Goal: Task Accomplishment & Management: Use online tool/utility

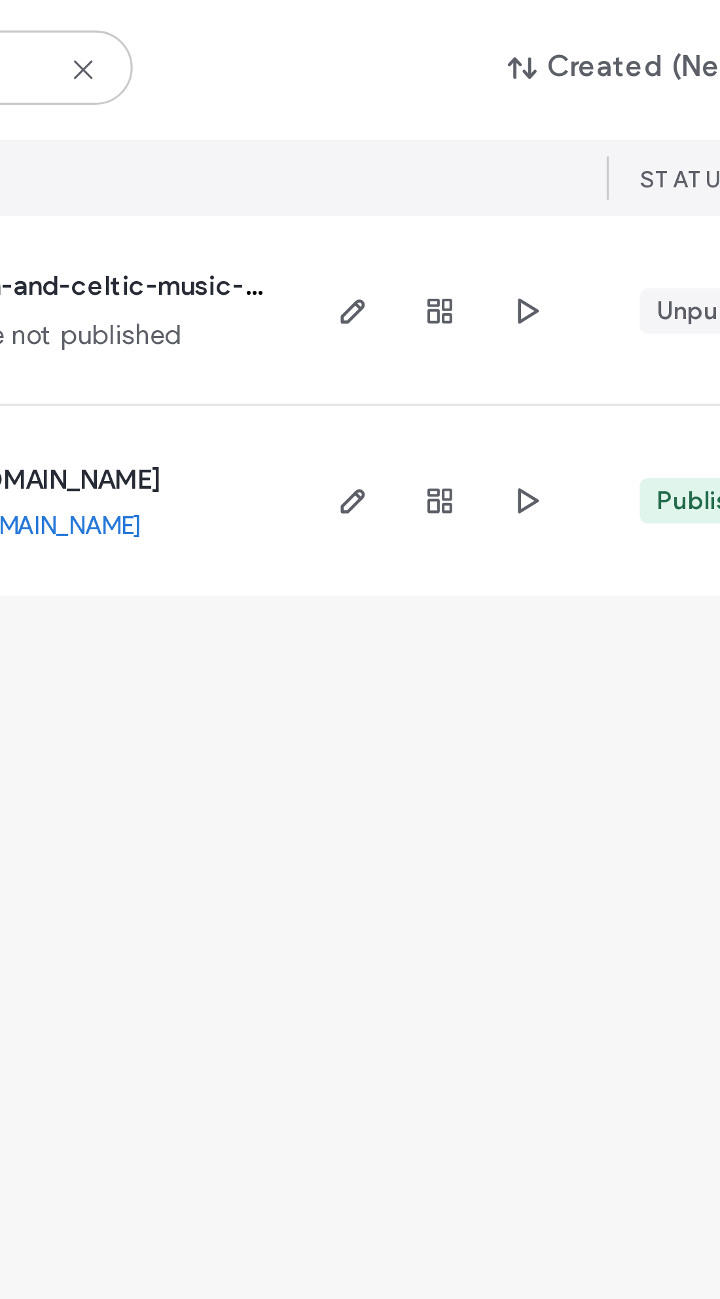
type input "*****"
click at [257, 343] on icon "button" at bounding box center [262, 348] width 10 height 10
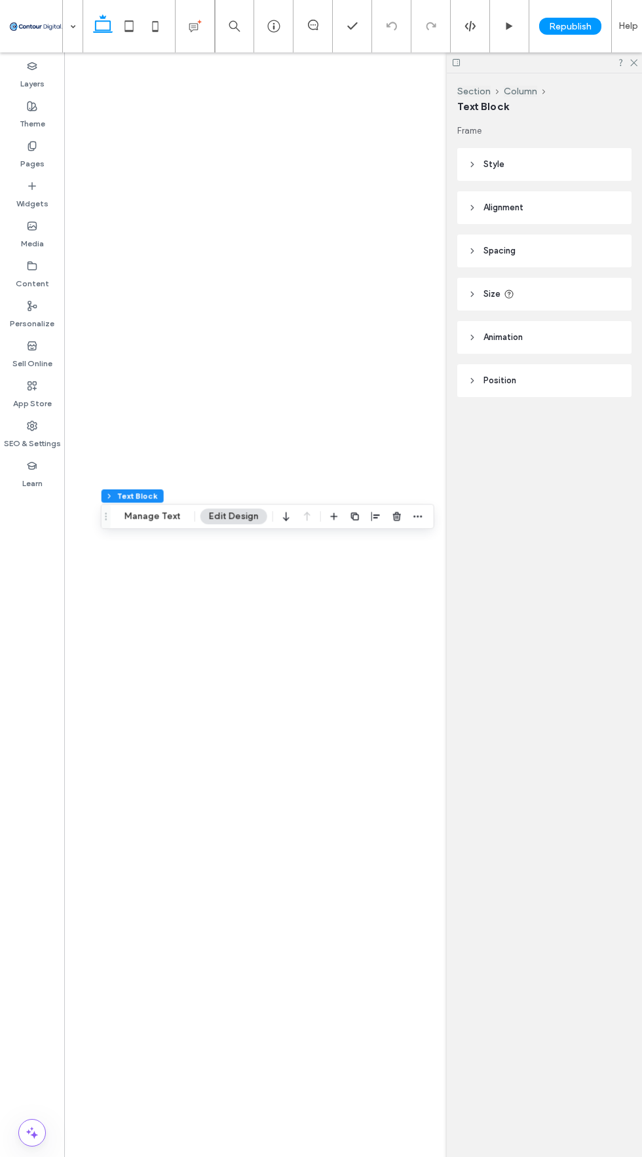
click at [146, 518] on button "Manage Text" at bounding box center [152, 516] width 73 height 16
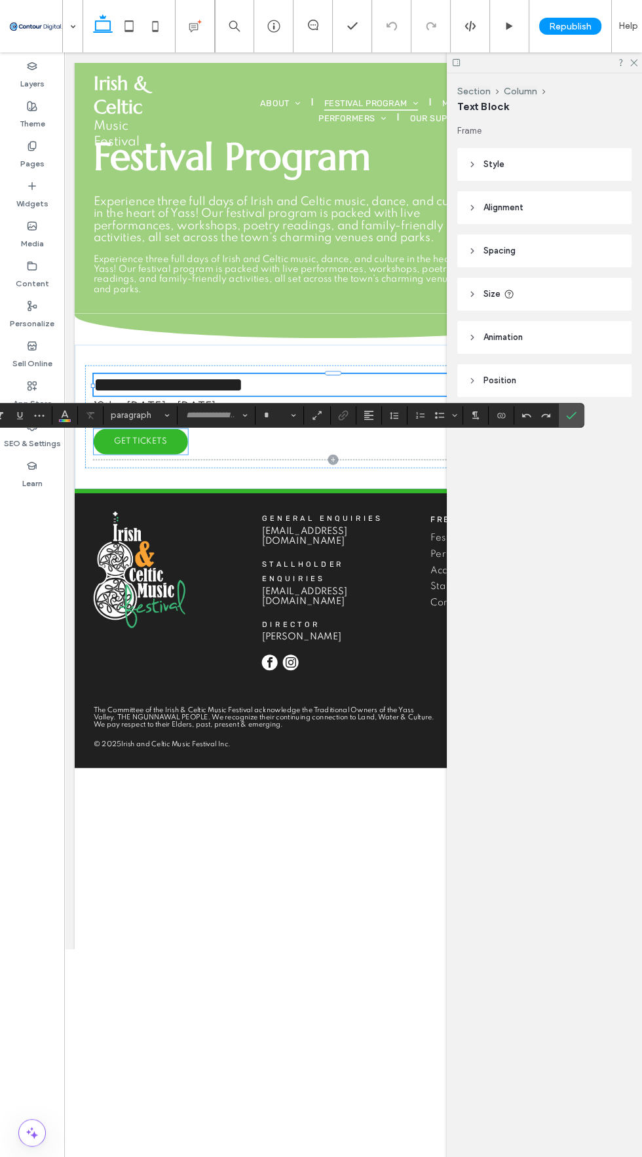
type input "*******"
type input "**"
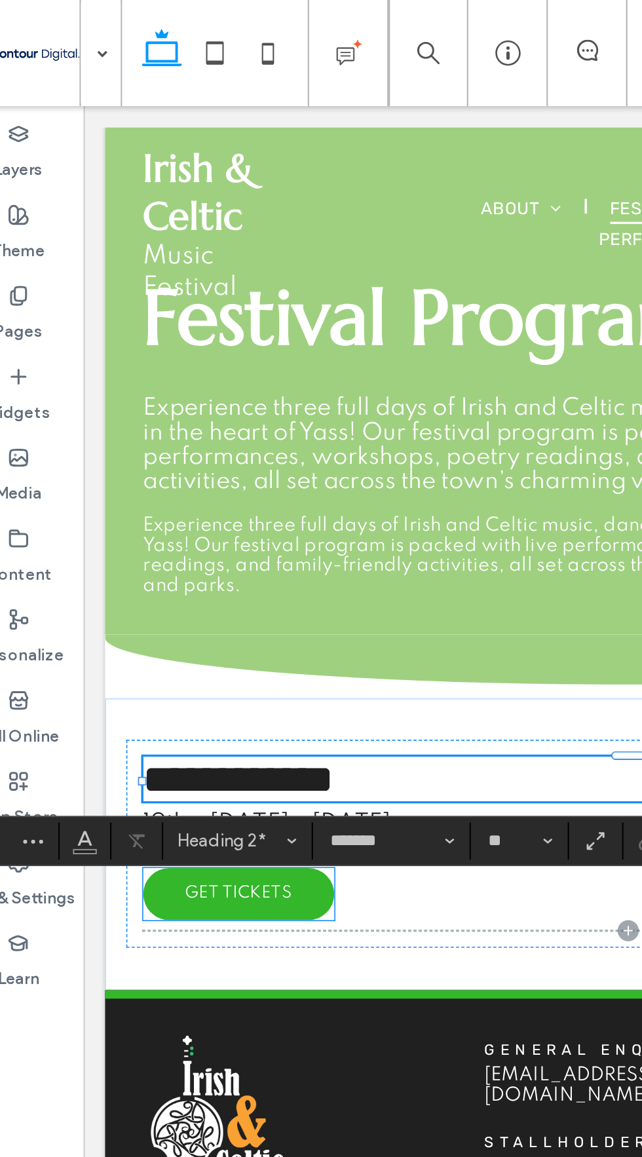
click at [23, 196] on label "Widgets" at bounding box center [32, 200] width 32 height 18
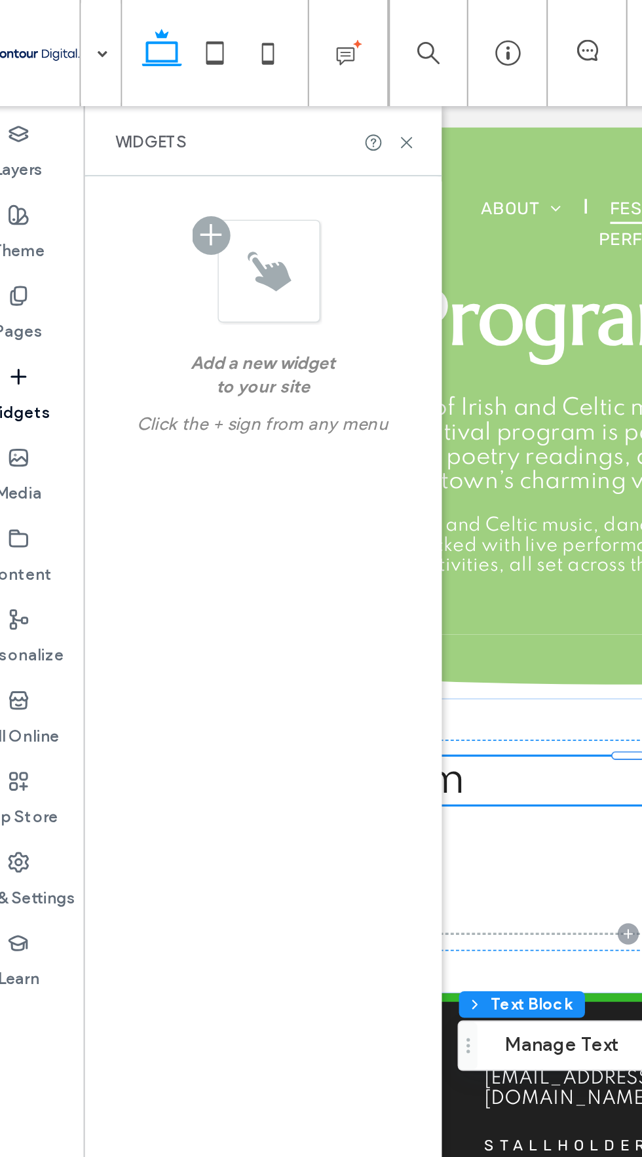
click at [27, 181] on icon at bounding box center [32, 186] width 10 height 10
click at [219, 73] on icon at bounding box center [224, 70] width 10 height 10
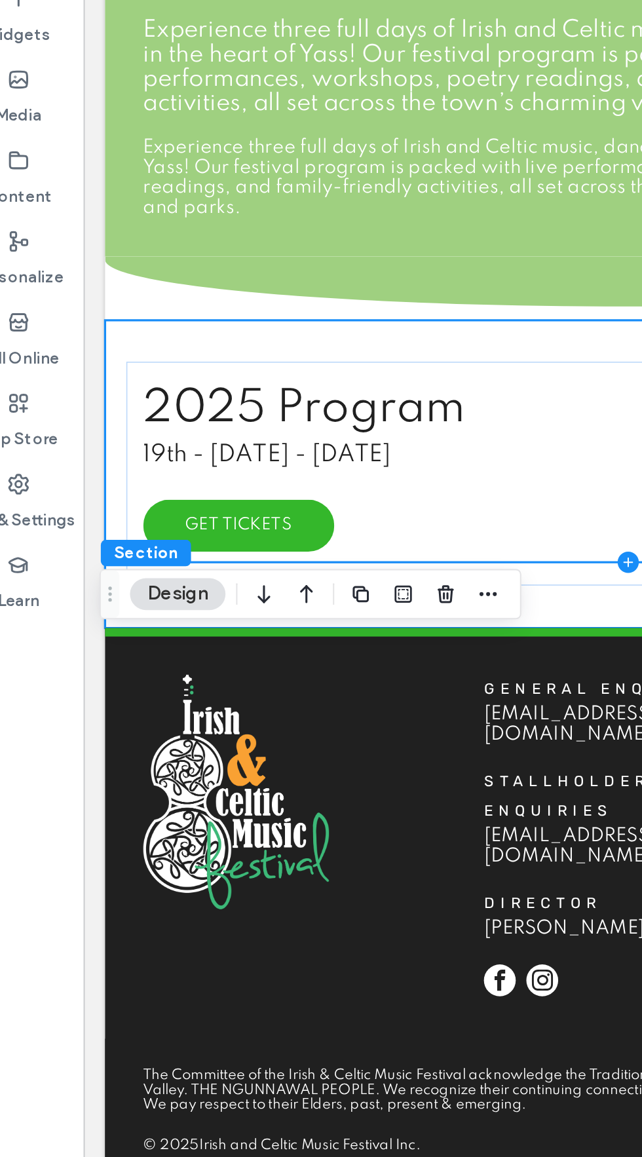
click at [420, 250] on icon at bounding box center [419, 242] width 13 height 13
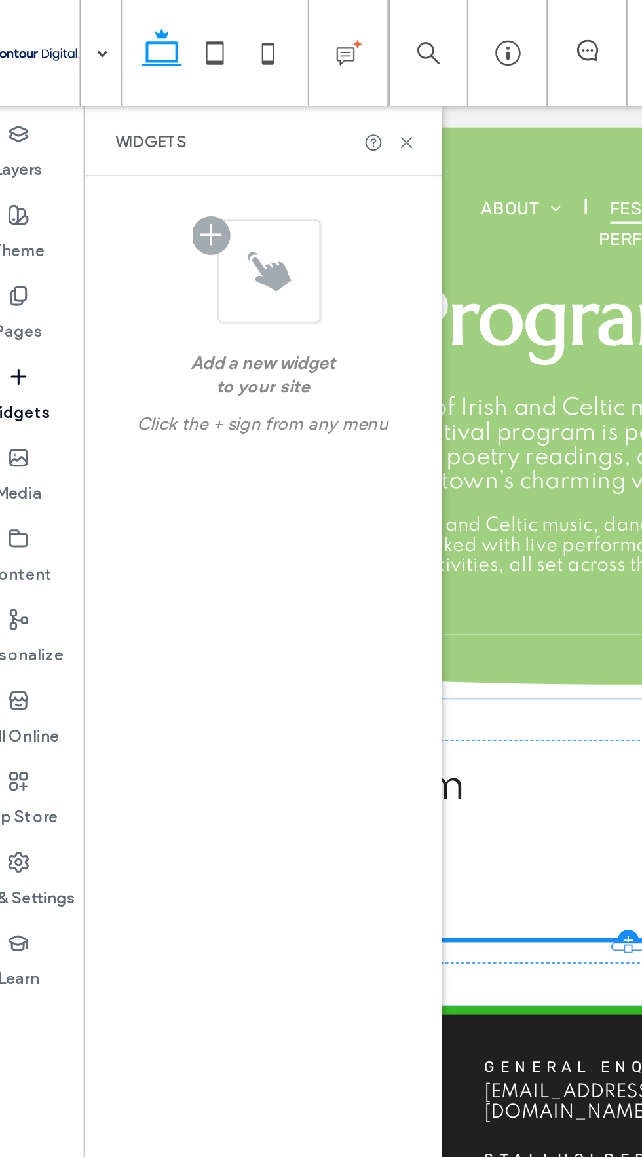
click at [24, 191] on label "Widgets" at bounding box center [32, 200] width 32 height 18
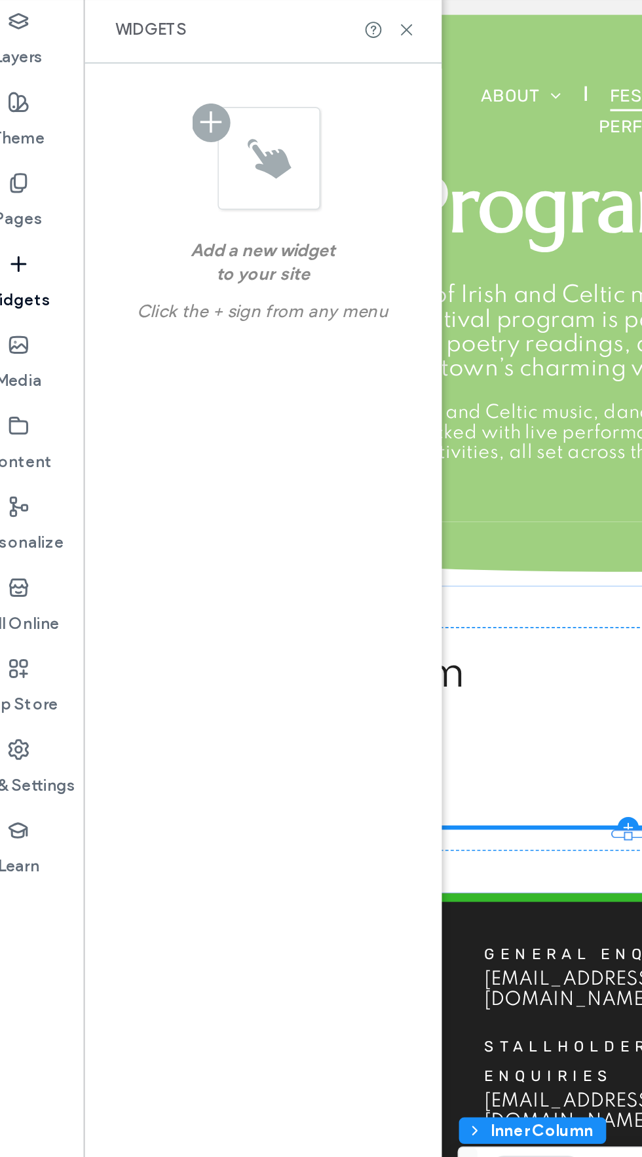
click at [219, 65] on icon at bounding box center [224, 70] width 10 height 10
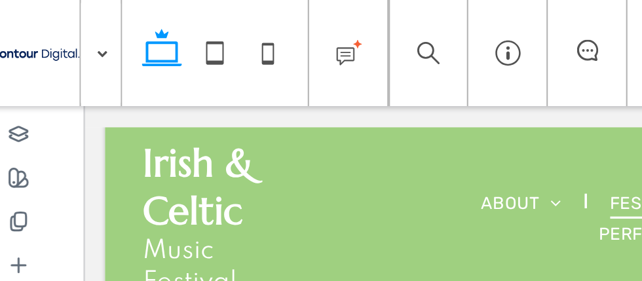
click at [0, 128] on html ".wqwq-1{fill:#231f20;} .cls-1q, .cls-2q { fill-rule: evenodd; } .cls-2q { fill:…" at bounding box center [321, 140] width 642 height 281
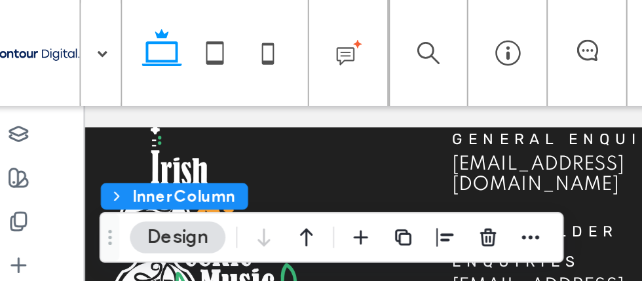
scroll to position [554, 0]
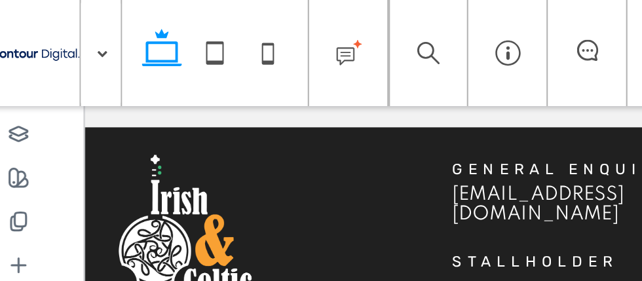
click at [384, 72] on div at bounding box center [386, 69] width 5 height 5
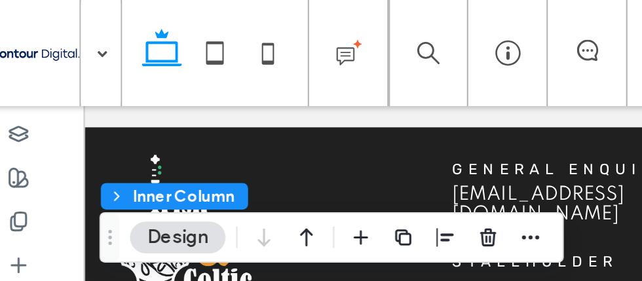
click at [196, 117] on icon "button" at bounding box center [201, 117] width 10 height 10
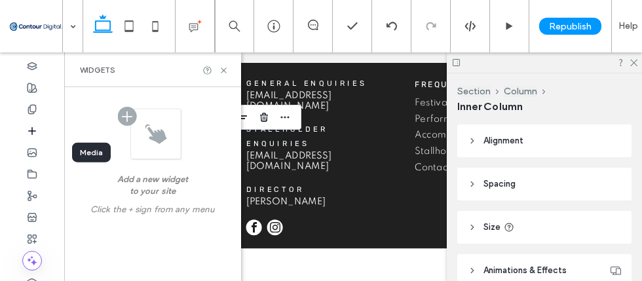
click at [635, 62] on use at bounding box center [633, 63] width 7 height 7
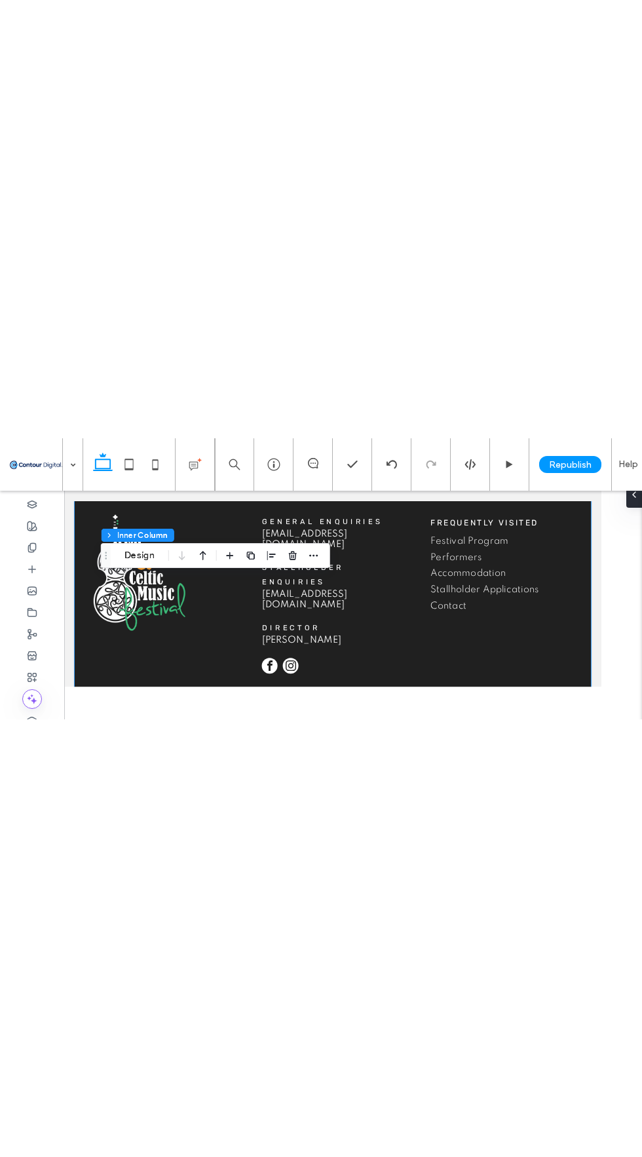
scroll to position [0, 0]
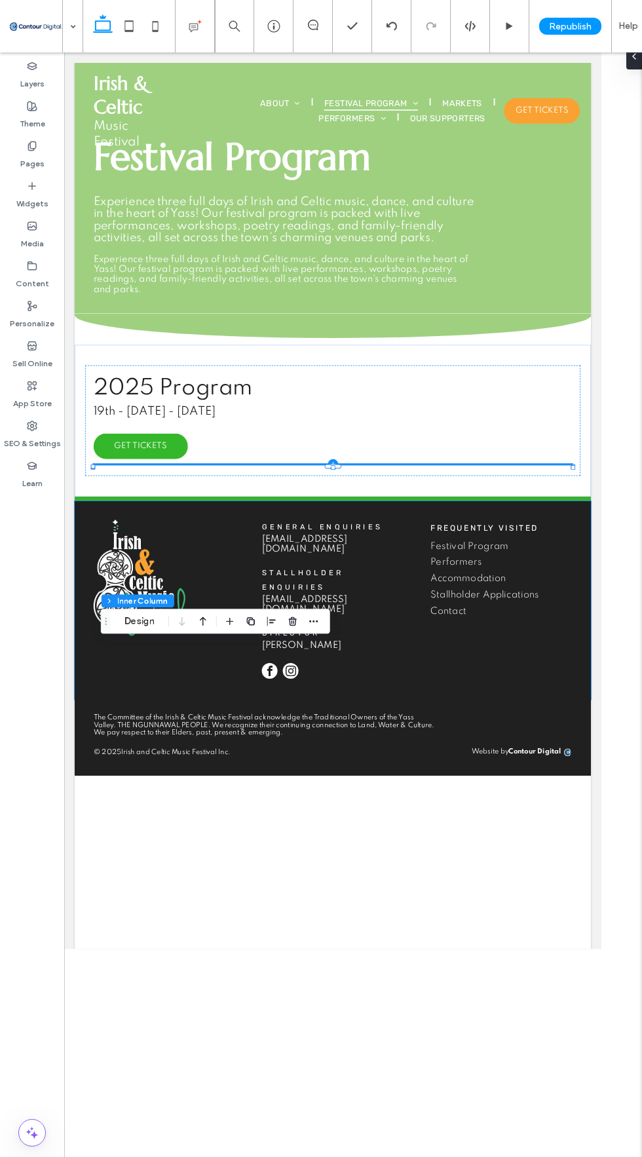
click at [233, 628] on span "button" at bounding box center [230, 621] width 16 height 16
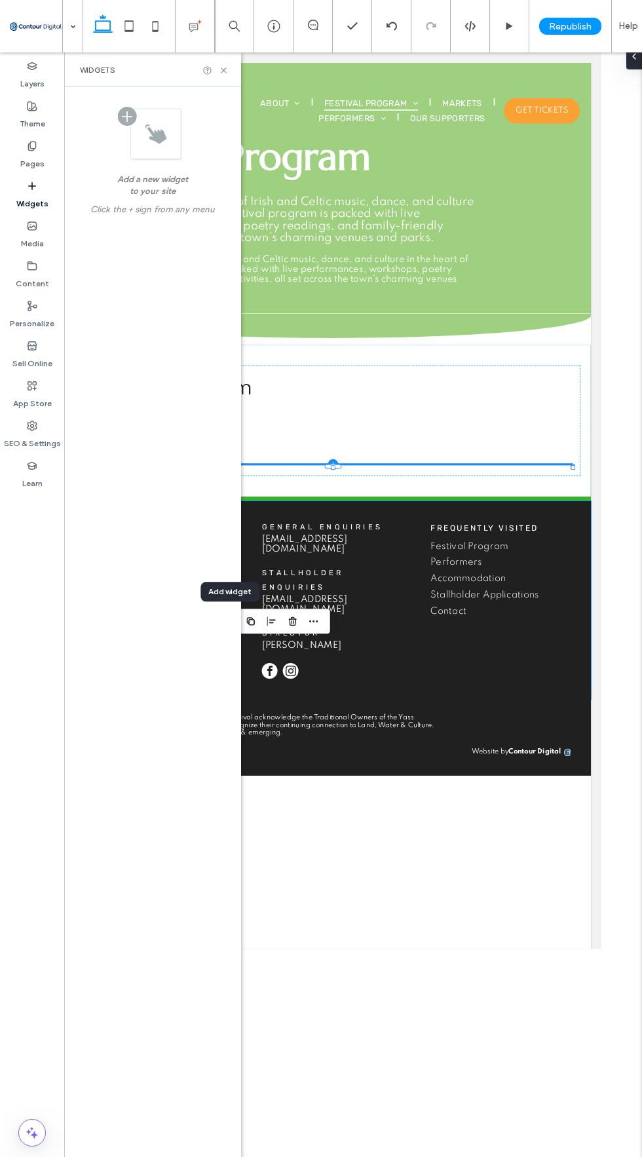
click at [155, 147] on div at bounding box center [150, 134] width 64 height 54
click at [105, 119] on div "Add a new widget to your site Click the + sign from any menu" at bounding box center [153, 158] width 156 height 129
click at [222, 71] on use at bounding box center [223, 69] width 5 height 5
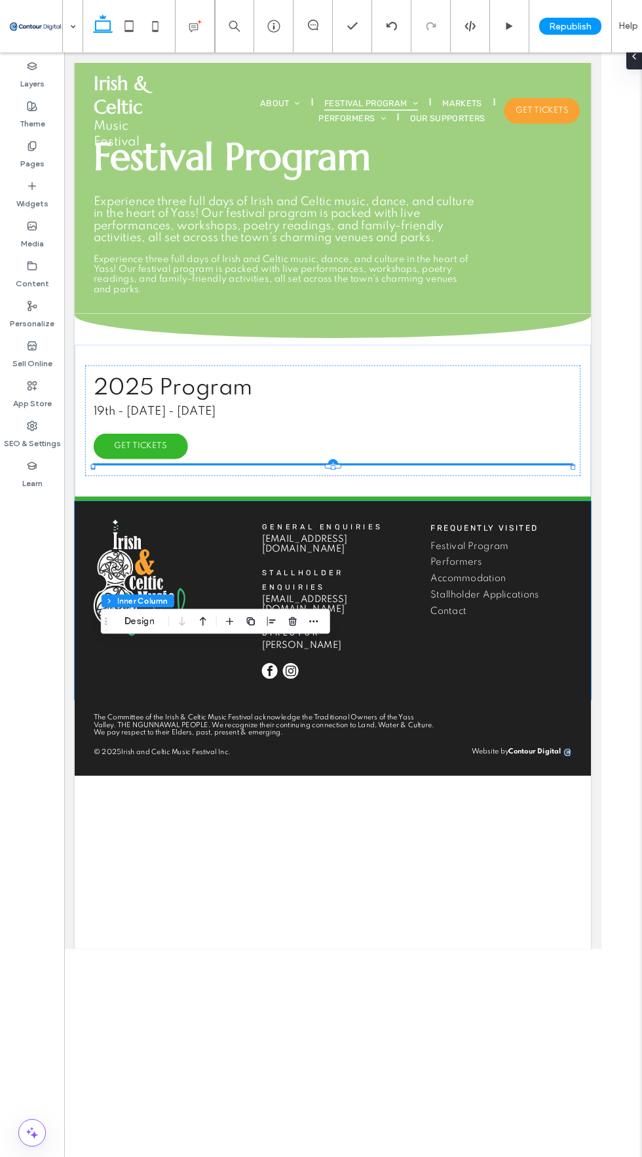
click at [20, 198] on label "Widgets" at bounding box center [32, 200] width 32 height 18
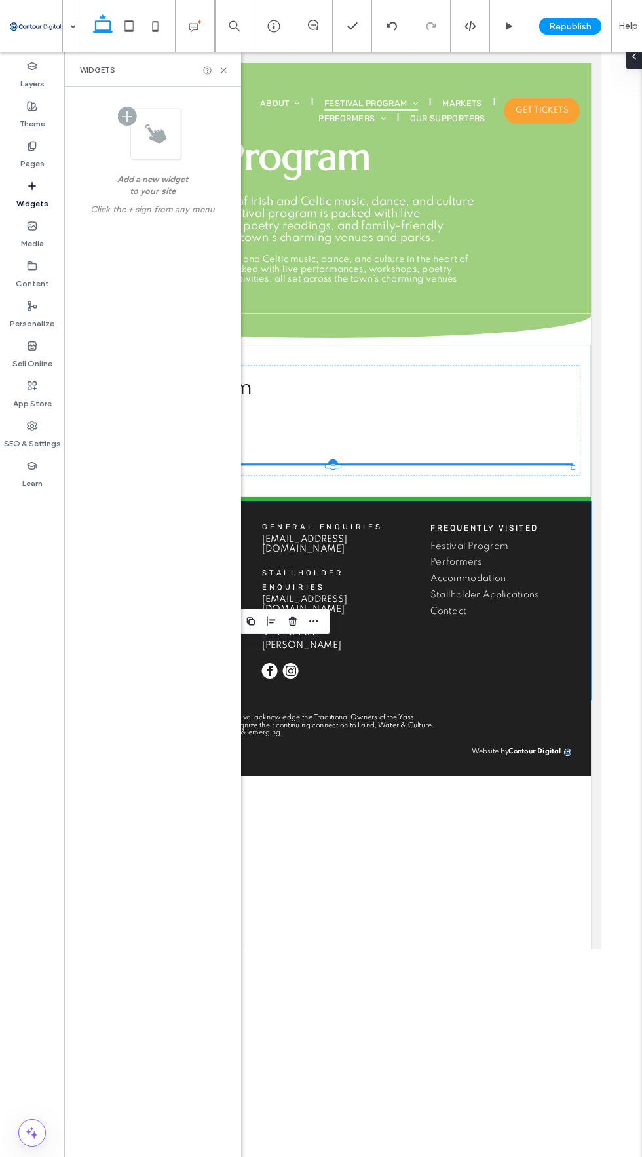
click at [28, 245] on label "Media" at bounding box center [32, 240] width 23 height 18
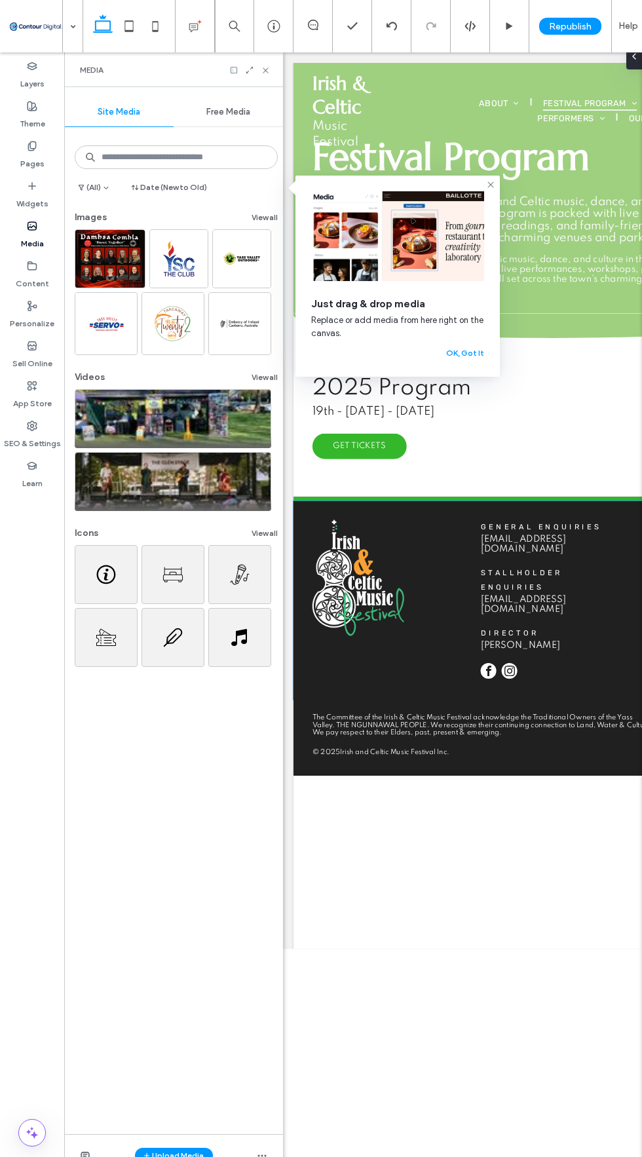
click at [234, 69] on icon at bounding box center [233, 69] width 9 height 9
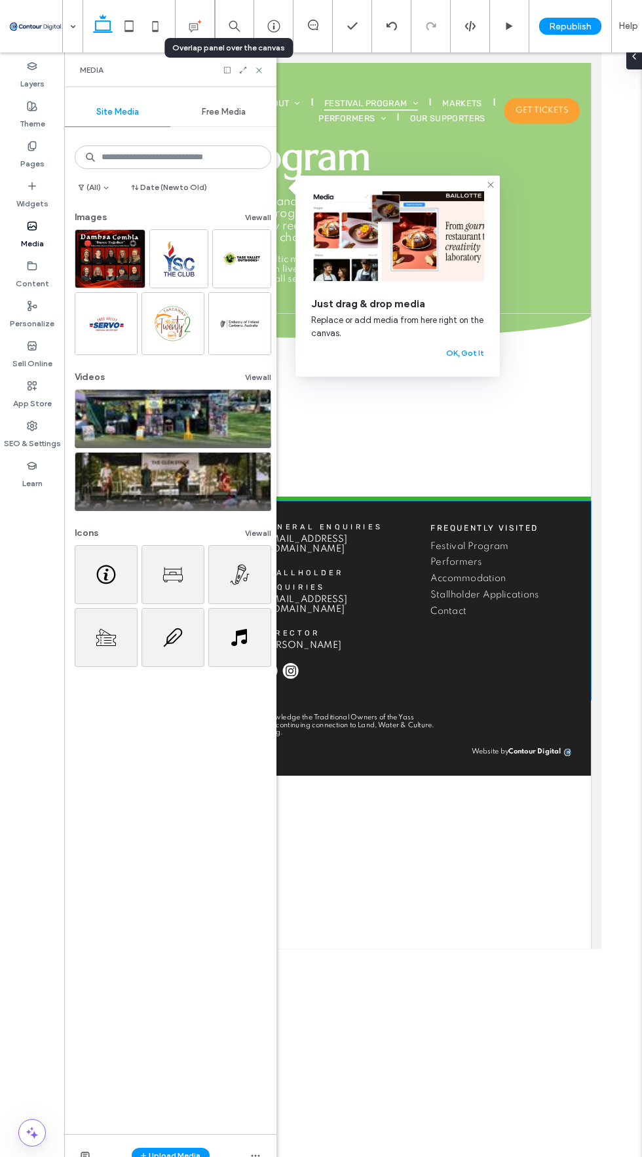
click at [465, 353] on button "OK, Got It" at bounding box center [465, 353] width 38 height 16
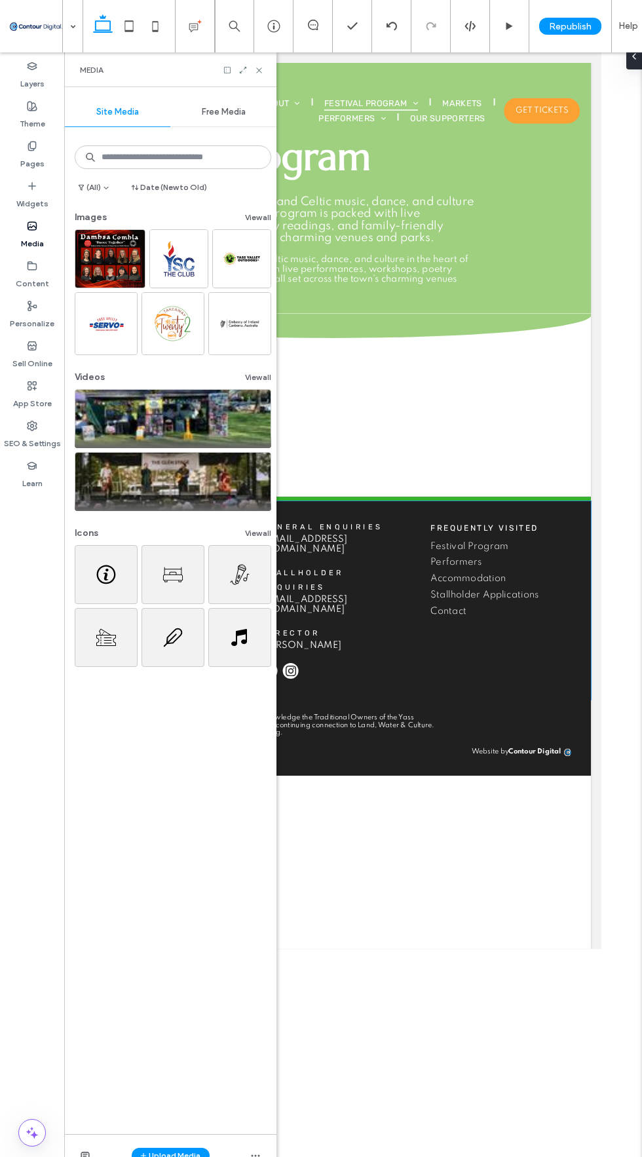
click at [225, 80] on div "Media" at bounding box center [170, 69] width 212 height 35
click at [252, 214] on button "View all" at bounding box center [258, 218] width 26 height 16
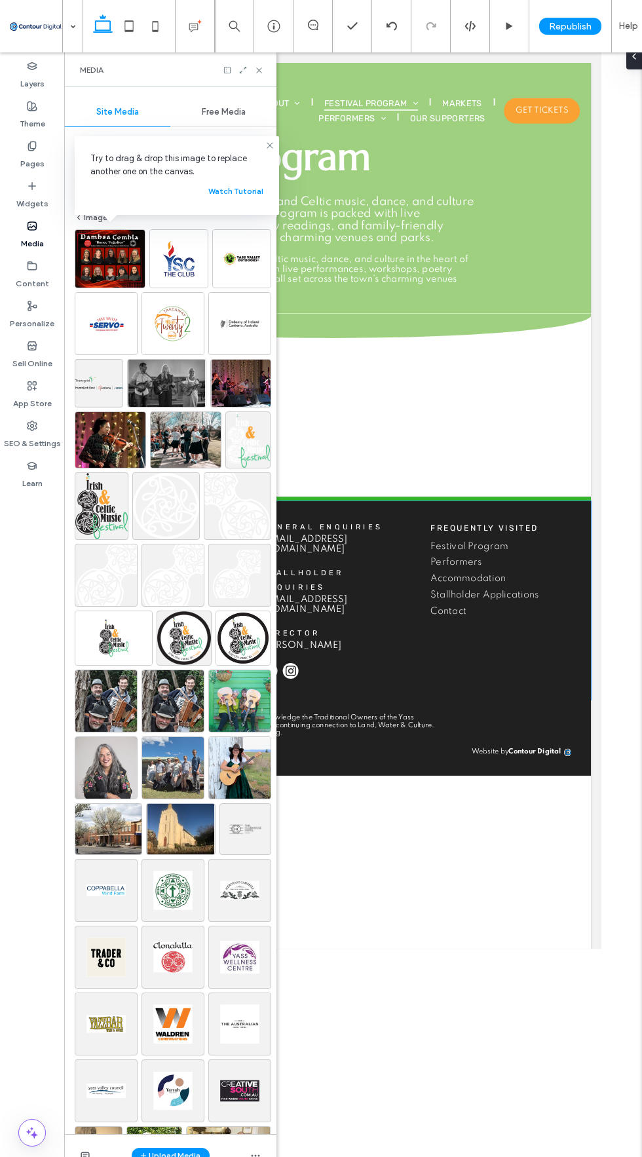
click at [266, 152] on div "Try to drag & drop this image to replace another one on the canvas. Watch Tutor…" at bounding box center [177, 175] width 204 height 79
click at [262, 155] on span "Try to drag & drop this image to replace another one on the canvas." at bounding box center [176, 165] width 173 height 26
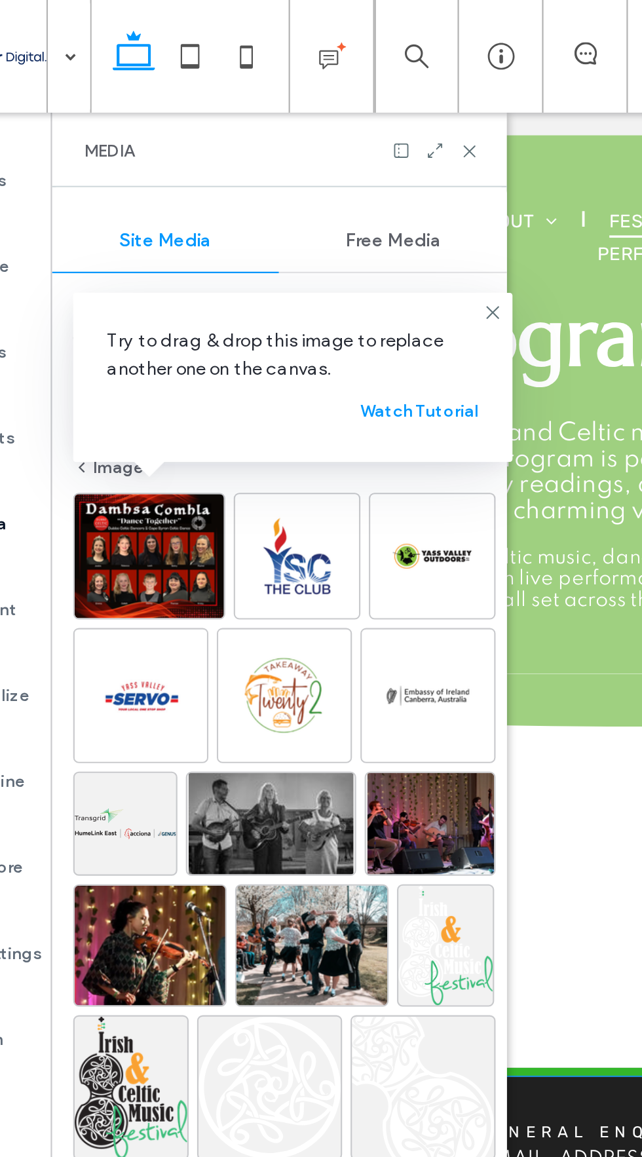
click at [265, 147] on icon at bounding box center [270, 145] width 10 height 10
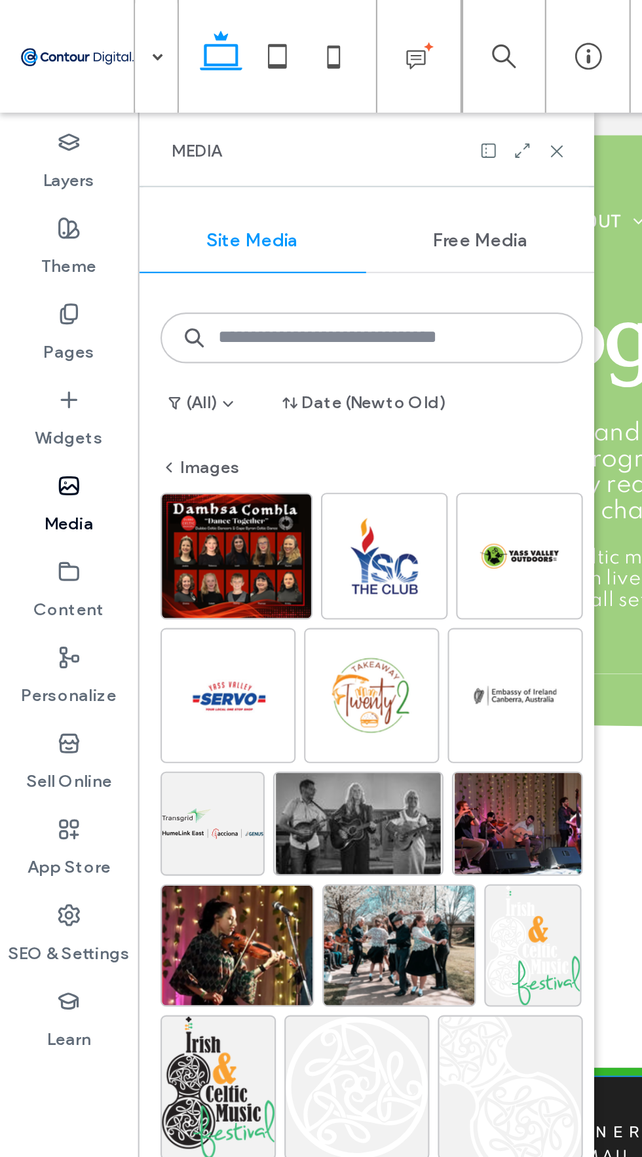
click at [33, 229] on icon at bounding box center [32, 226] width 10 height 10
click at [83, 215] on span "button" at bounding box center [79, 217] width 9 height 14
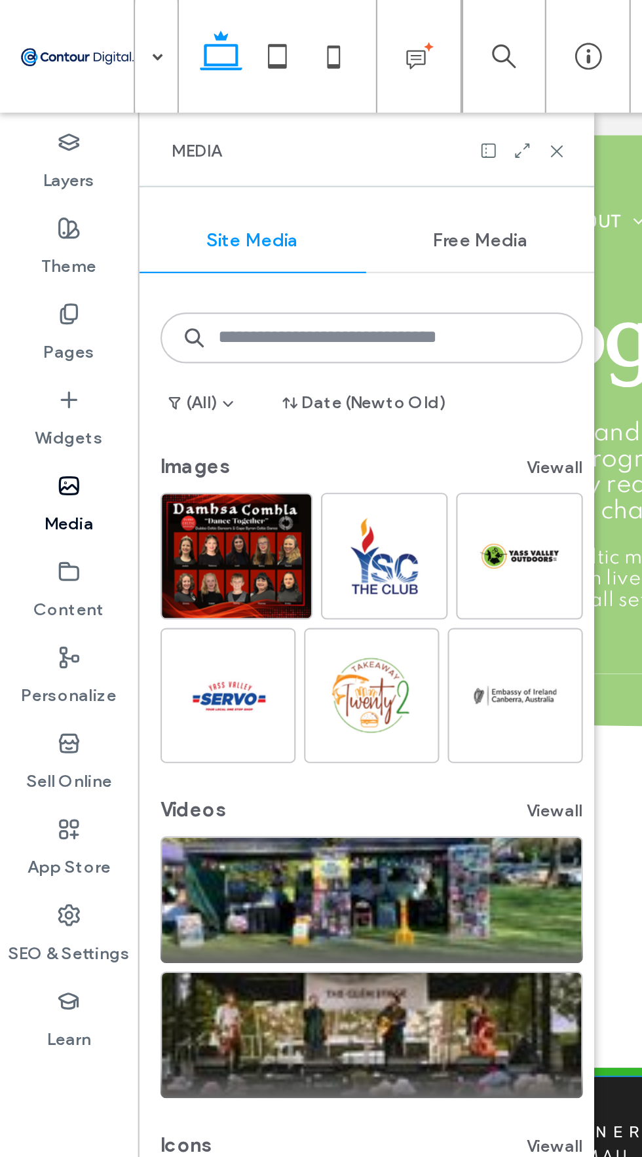
click at [227, 74] on icon at bounding box center [227, 69] width 9 height 9
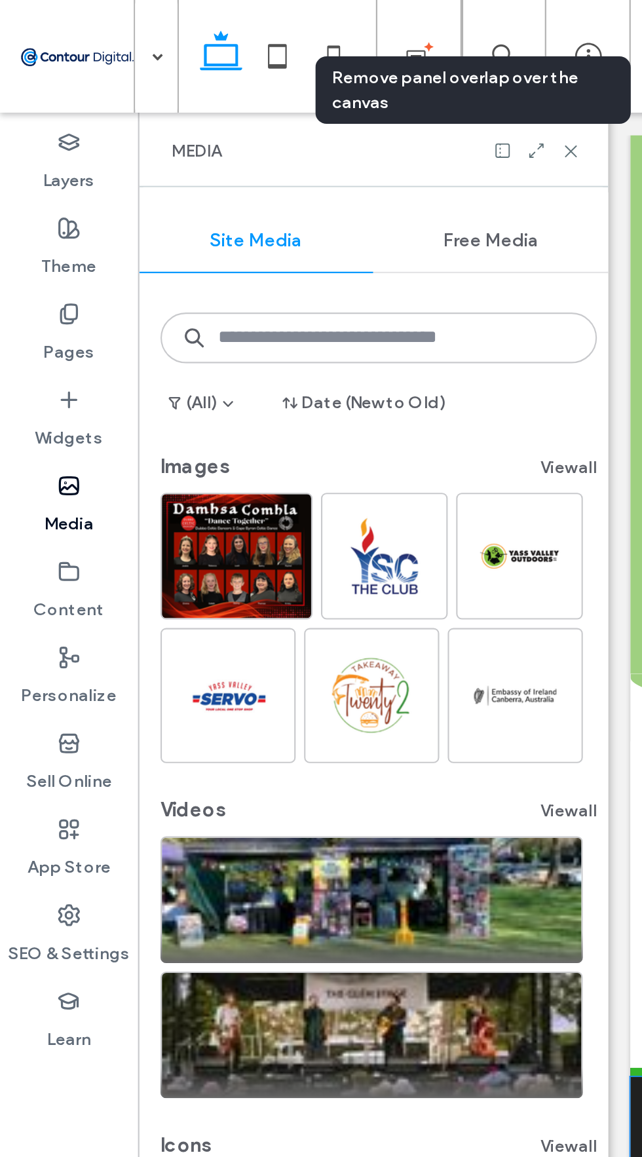
click at [252, 74] on icon at bounding box center [249, 69] width 9 height 9
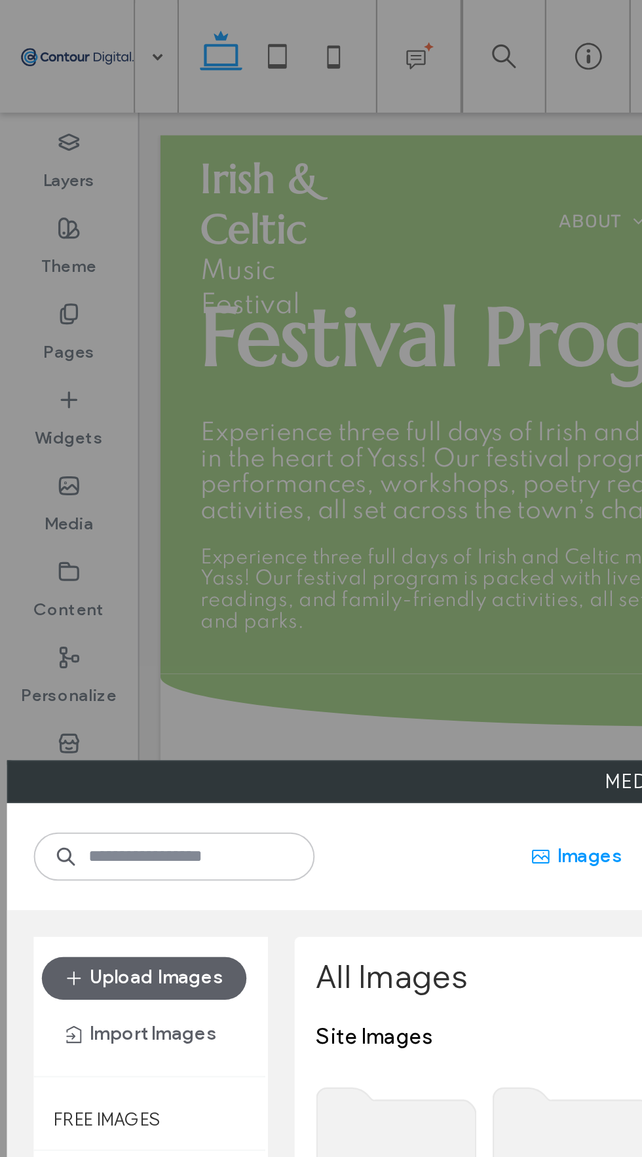
click at [86, 445] on button "Upload Images" at bounding box center [67, 455] width 95 height 20
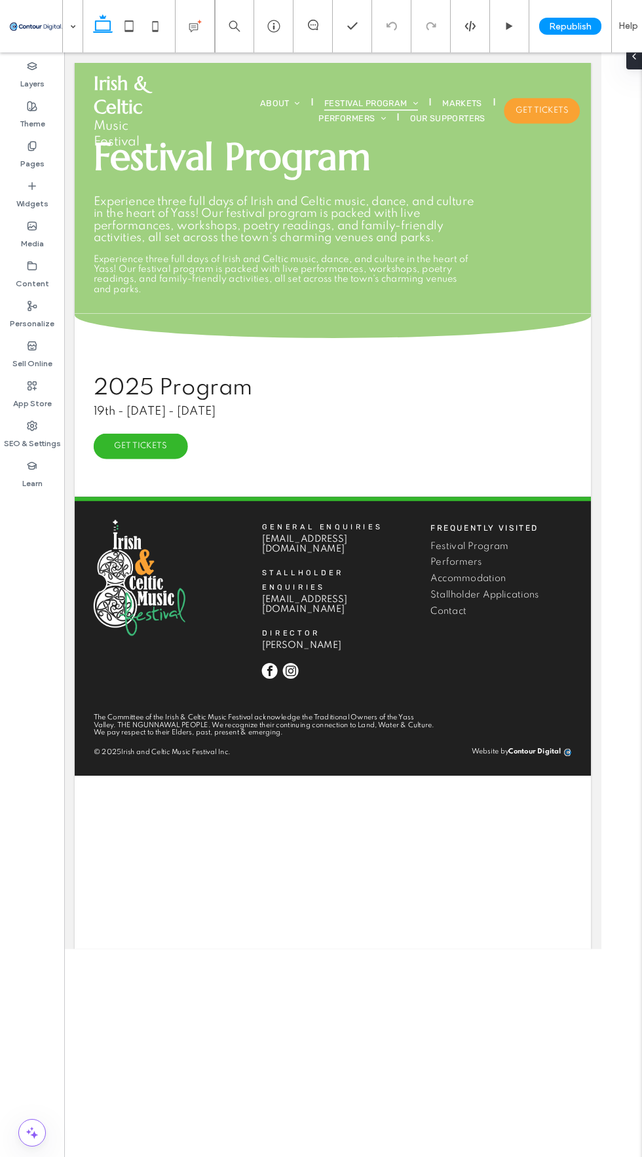
click at [28, 190] on icon at bounding box center [32, 186] width 10 height 10
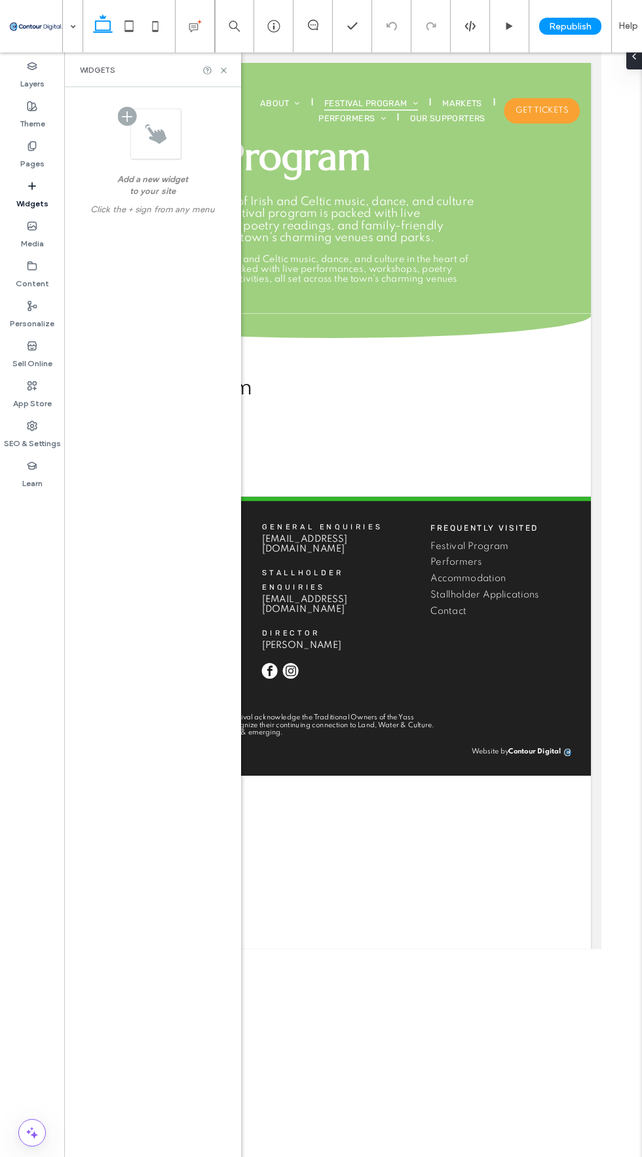
click at [31, 223] on icon at bounding box center [32, 226] width 10 height 10
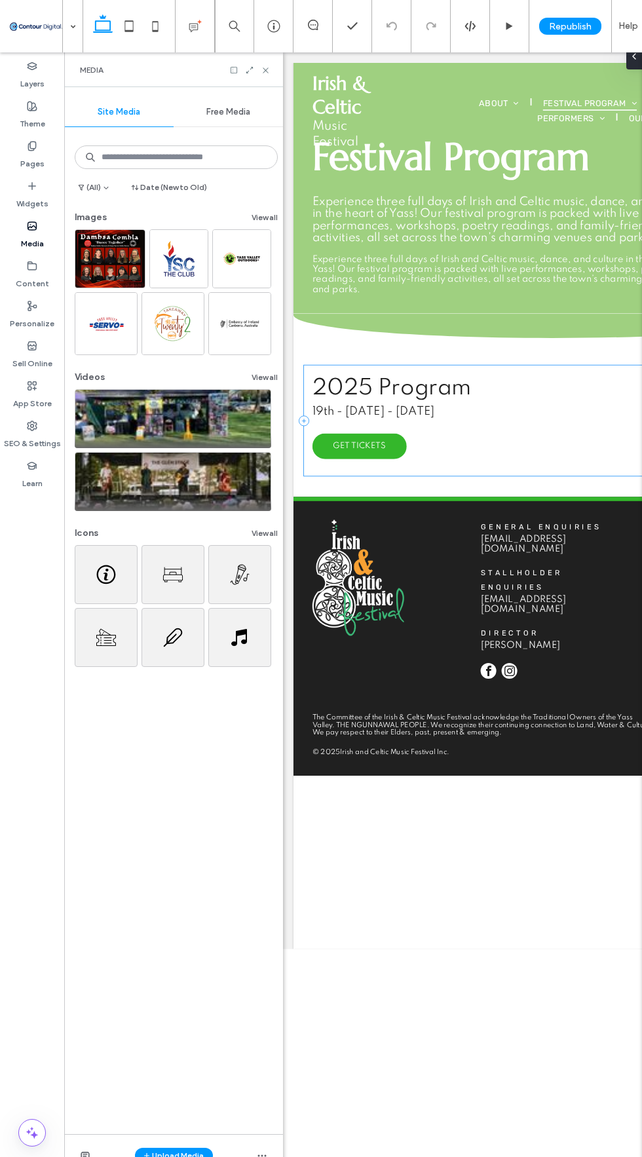
click at [264, 210] on button "View all" at bounding box center [265, 218] width 26 height 16
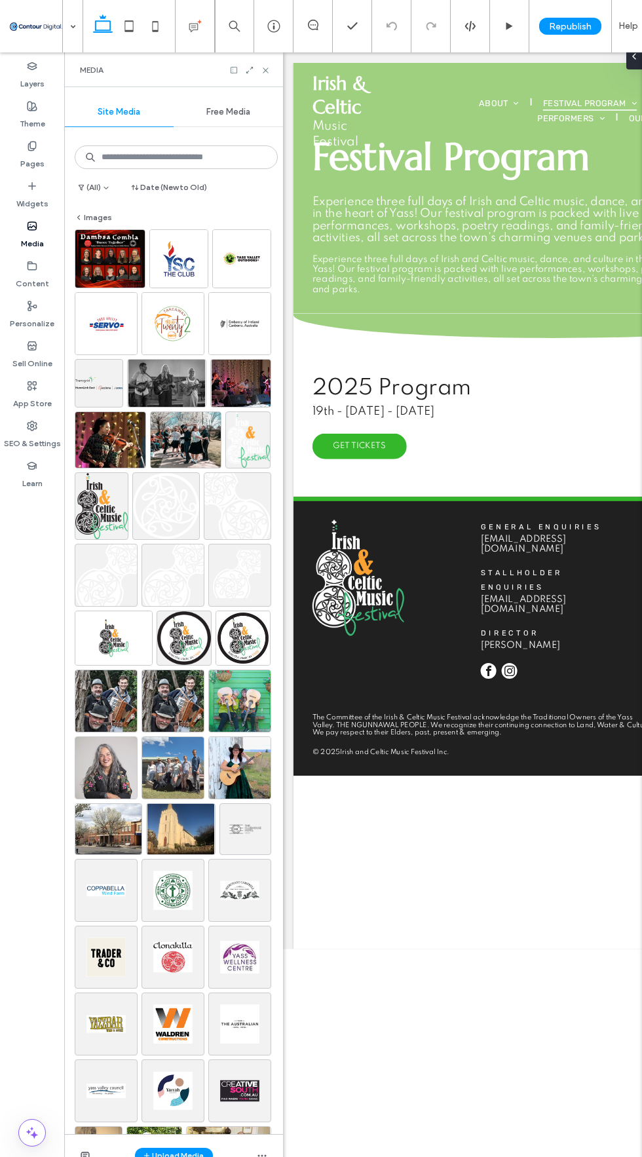
click at [178, 264] on img at bounding box center [178, 258] width 59 height 59
click at [383, 550] on span "GET TICKETS" at bounding box center [378, 544] width 66 height 11
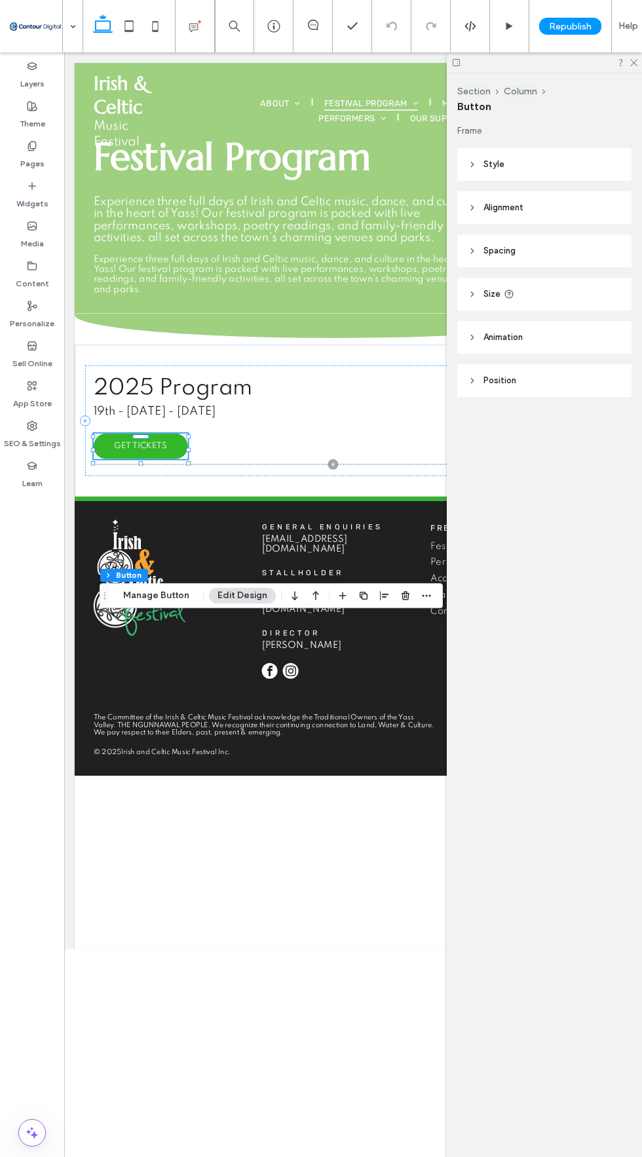
click at [151, 550] on span "GET TICKETS" at bounding box center [159, 544] width 66 height 11
click at [129, 594] on button "Manage Button" at bounding box center [156, 595] width 83 height 16
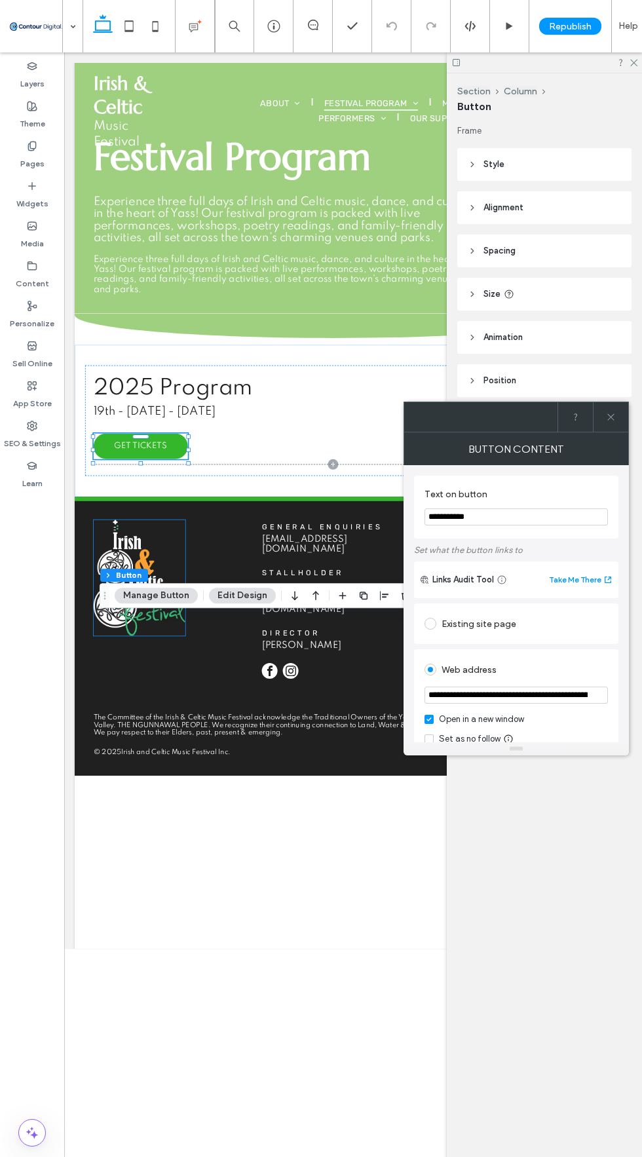
click at [144, 601] on button "Manage Button" at bounding box center [156, 595] width 83 height 16
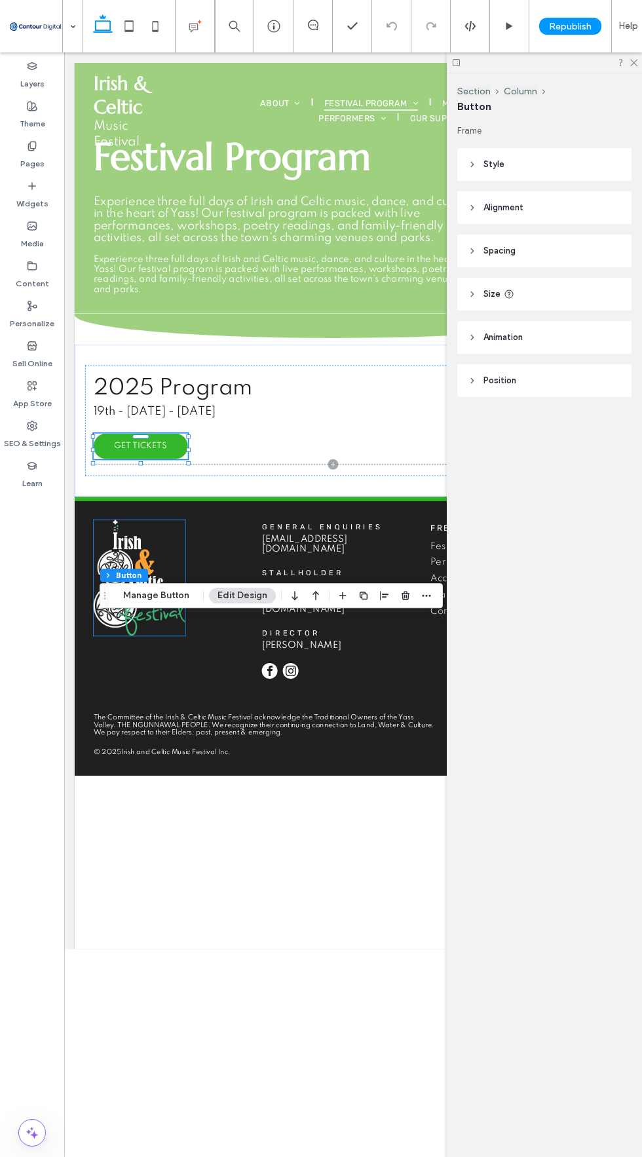
click at [132, 601] on button "Manage Button" at bounding box center [156, 595] width 83 height 16
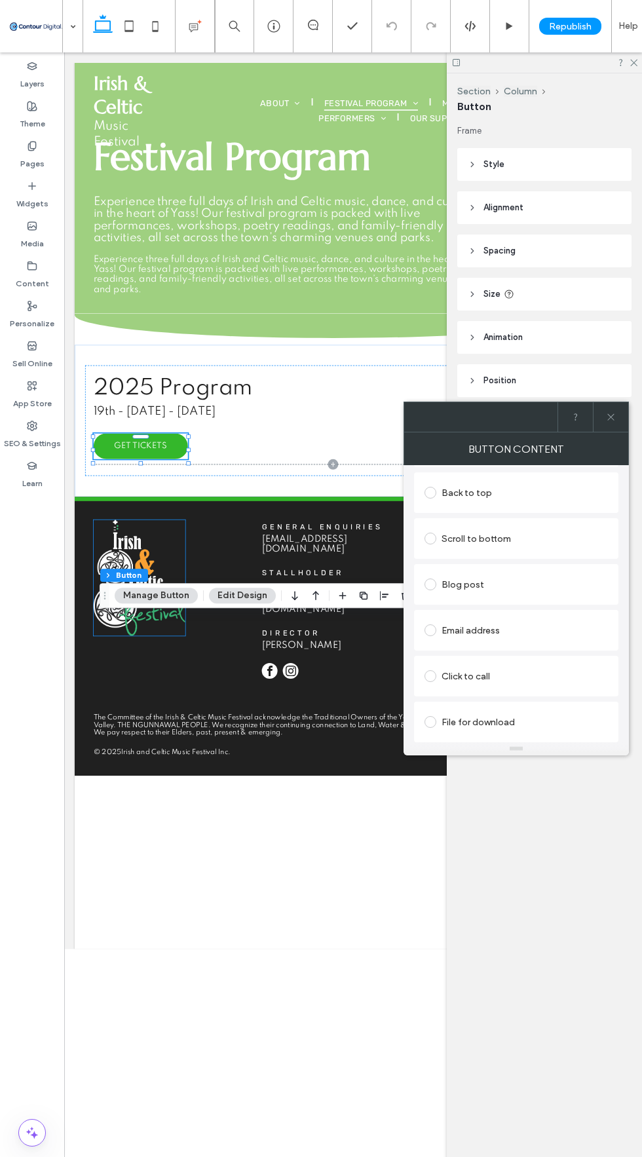
click at [440, 726] on label at bounding box center [432, 722] width 17 height 12
click at [499, 718] on div "File" at bounding box center [516, 721] width 182 height 12
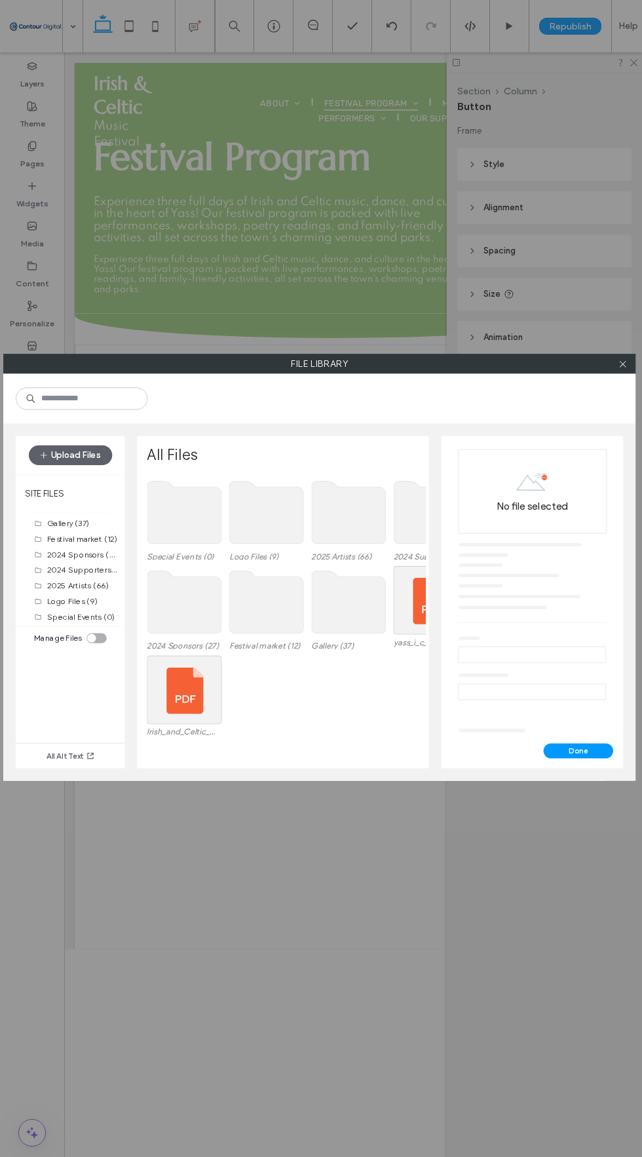
click at [84, 463] on button "Upload Files" at bounding box center [69, 455] width 83 height 20
click at [69, 454] on button "Upload Files" at bounding box center [69, 455] width 83 height 20
click at [68, 453] on button "Upload Files" at bounding box center [69, 455] width 83 height 20
click at [47, 446] on span "button" at bounding box center [45, 455] width 12 height 19
click at [89, 477] on label "SITE FILES" at bounding box center [70, 492] width 109 height 31
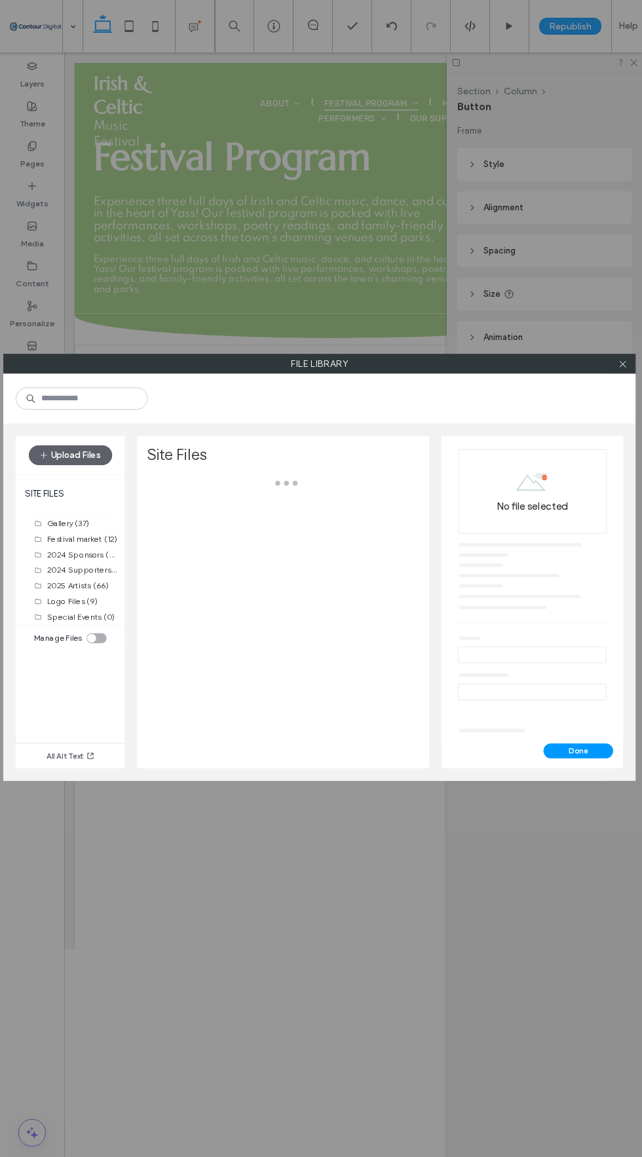
click at [95, 451] on button "Upload Files" at bounding box center [69, 455] width 83 height 20
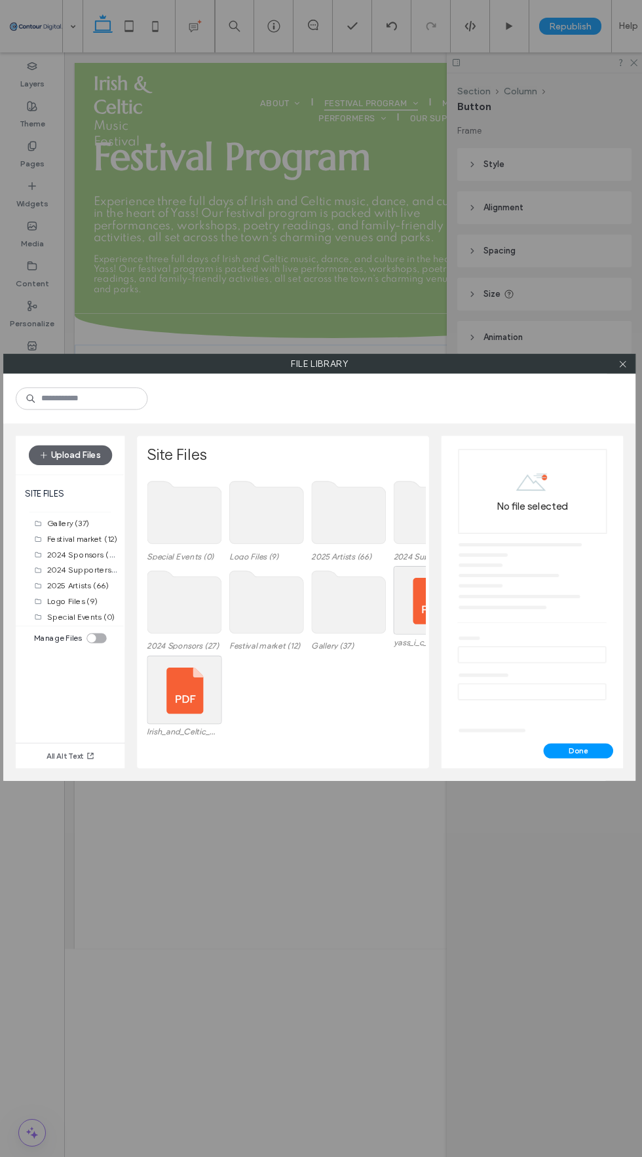
click at [96, 458] on button "Upload Files" at bounding box center [69, 455] width 83 height 20
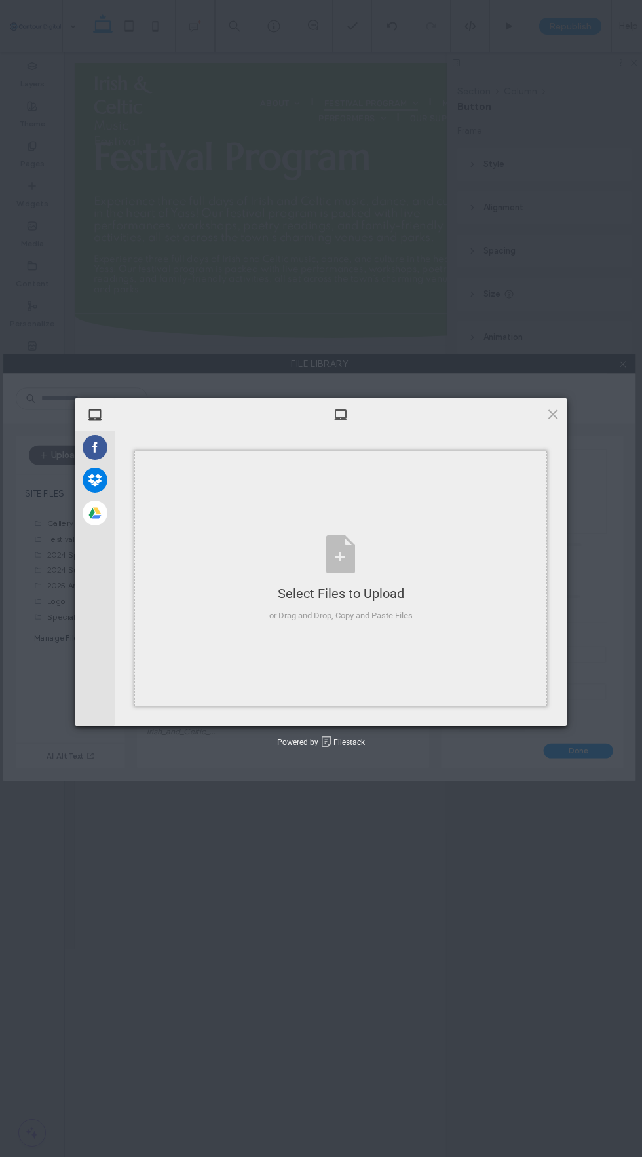
click at [360, 595] on div "Select Files to Upload" at bounding box center [340, 593] width 143 height 18
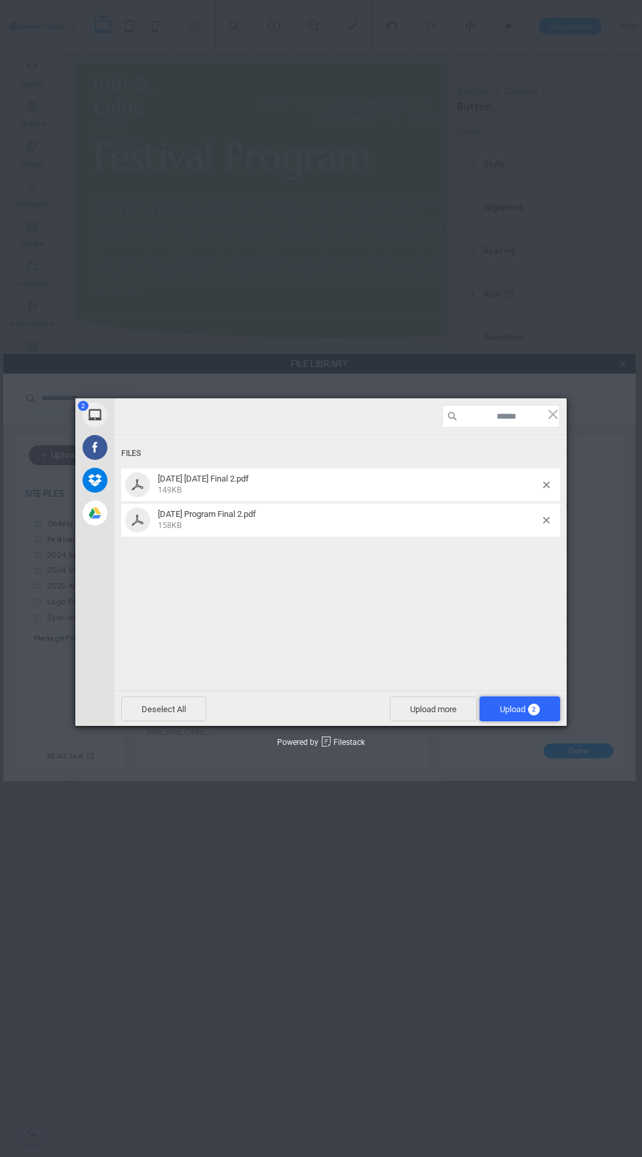
click at [537, 718] on span "Upload 2" at bounding box center [519, 708] width 81 height 25
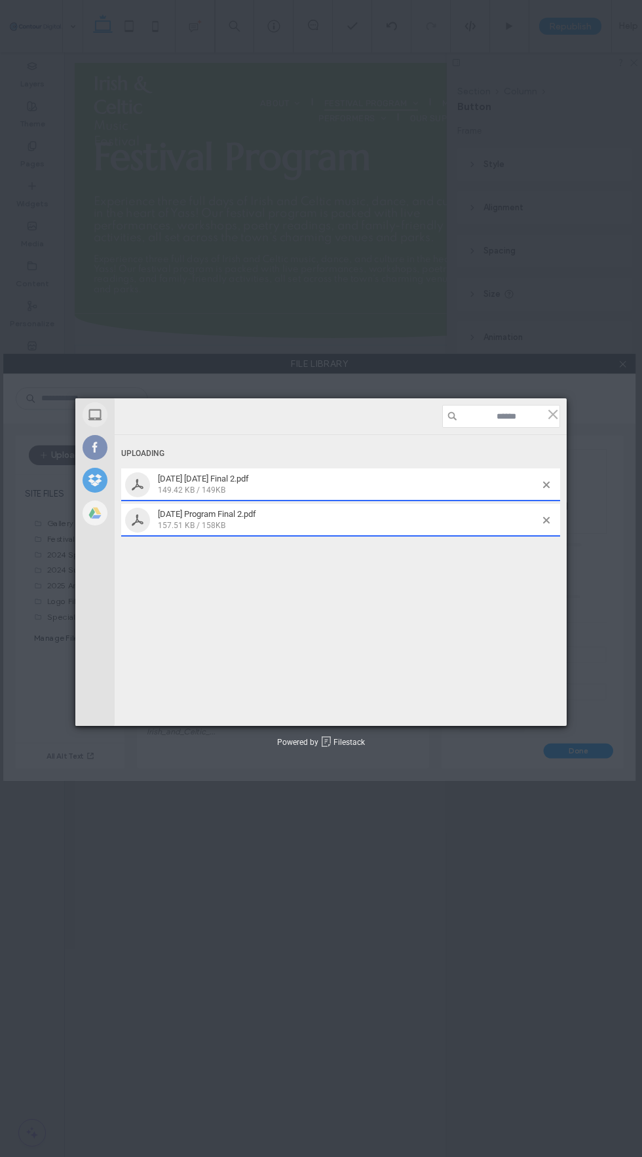
scroll to position [0, 0]
click at [555, 405] on input at bounding box center [501, 416] width 118 height 23
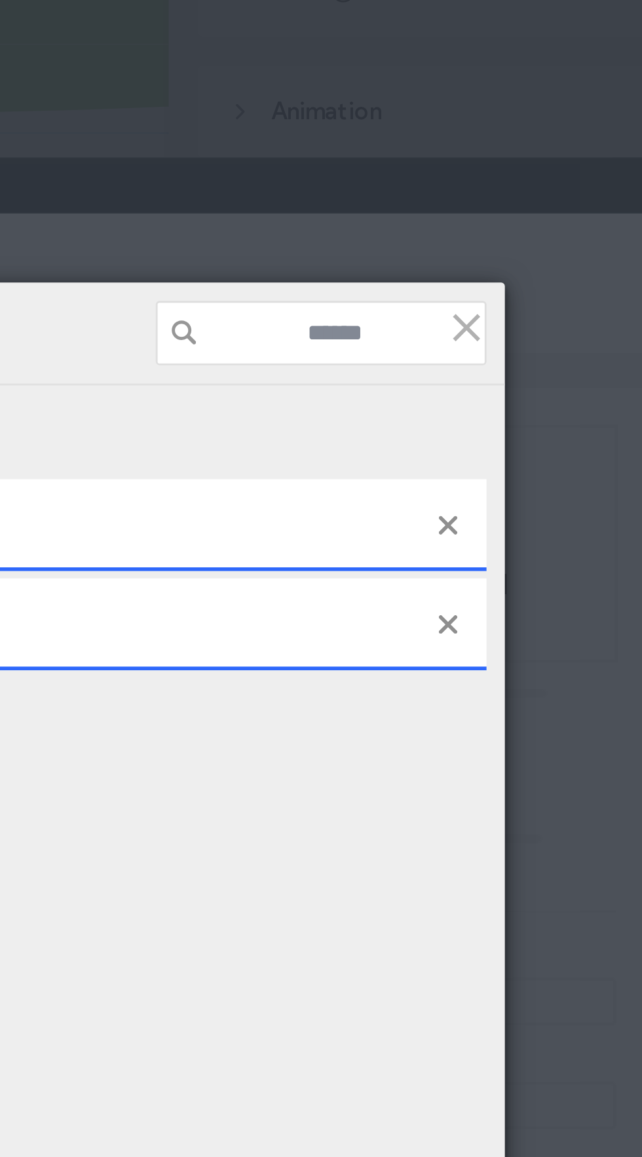
click at [546, 407] on span at bounding box center [553, 414] width 14 height 14
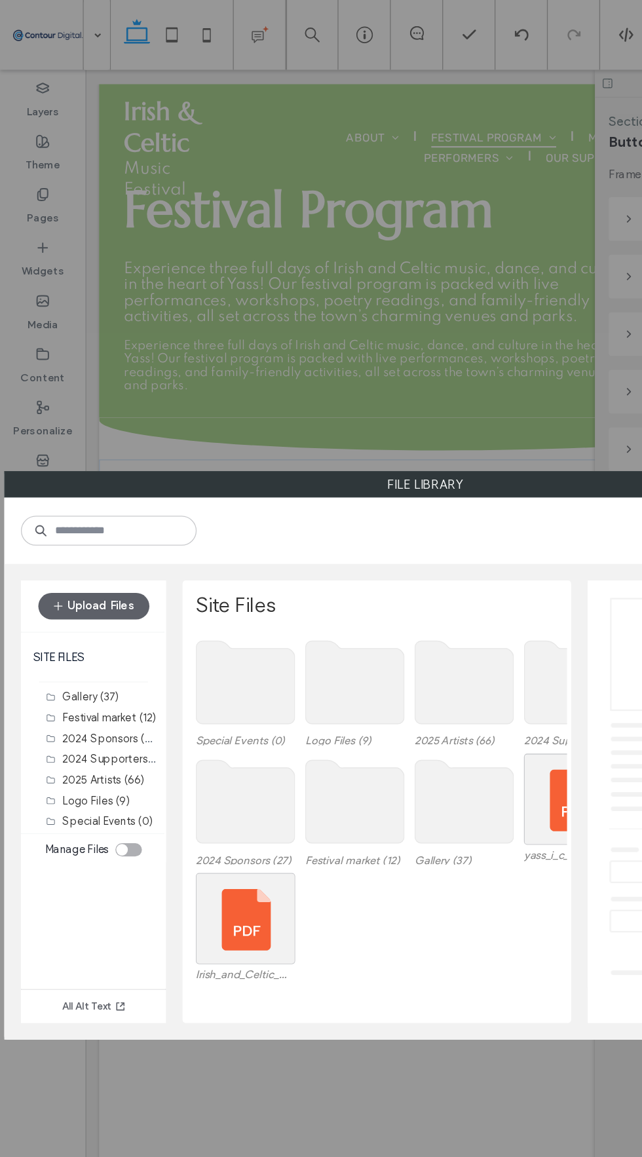
click at [48, 449] on span "button" at bounding box center [45, 455] width 12 height 19
click at [64, 451] on button "Upload Files" at bounding box center [69, 455] width 83 height 20
click at [29, 457] on button "Upload Files" at bounding box center [69, 455] width 83 height 20
click at [77, 445] on button "Upload Files" at bounding box center [69, 455] width 83 height 20
click at [62, 445] on button "Upload Files" at bounding box center [69, 455] width 83 height 20
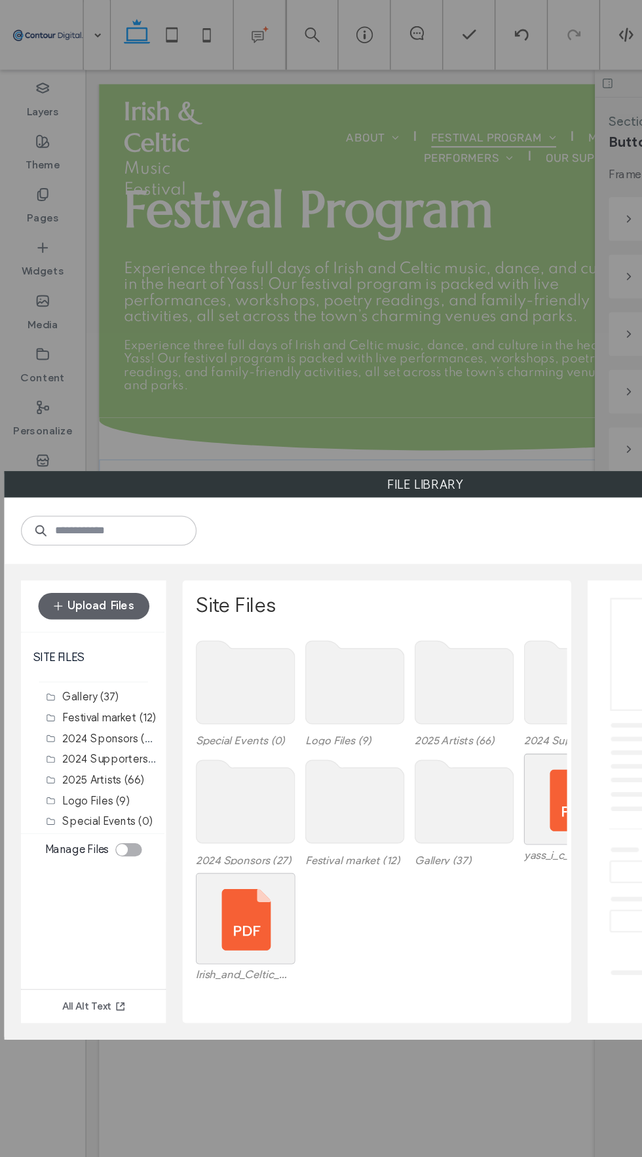
click at [72, 445] on button "Upload Files" at bounding box center [69, 455] width 83 height 20
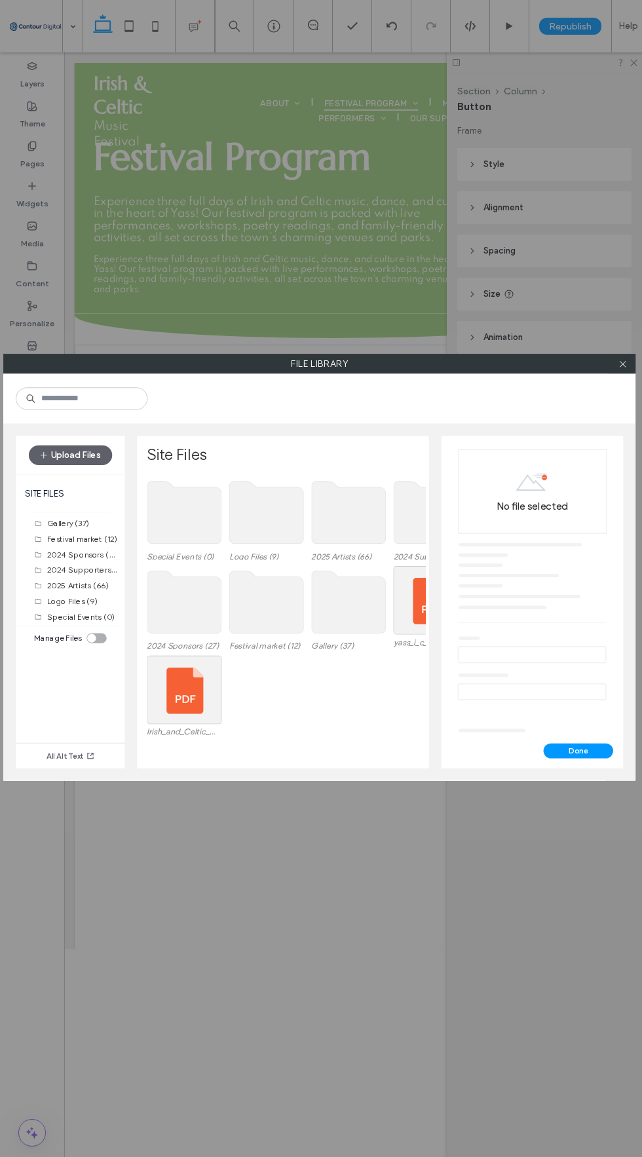
click at [49, 446] on span "button" at bounding box center [45, 455] width 12 height 19
click at [80, 454] on button "Upload Files" at bounding box center [69, 455] width 83 height 20
click at [45, 462] on span "button" at bounding box center [45, 455] width 12 height 19
click at [51, 446] on span "button" at bounding box center [45, 455] width 12 height 19
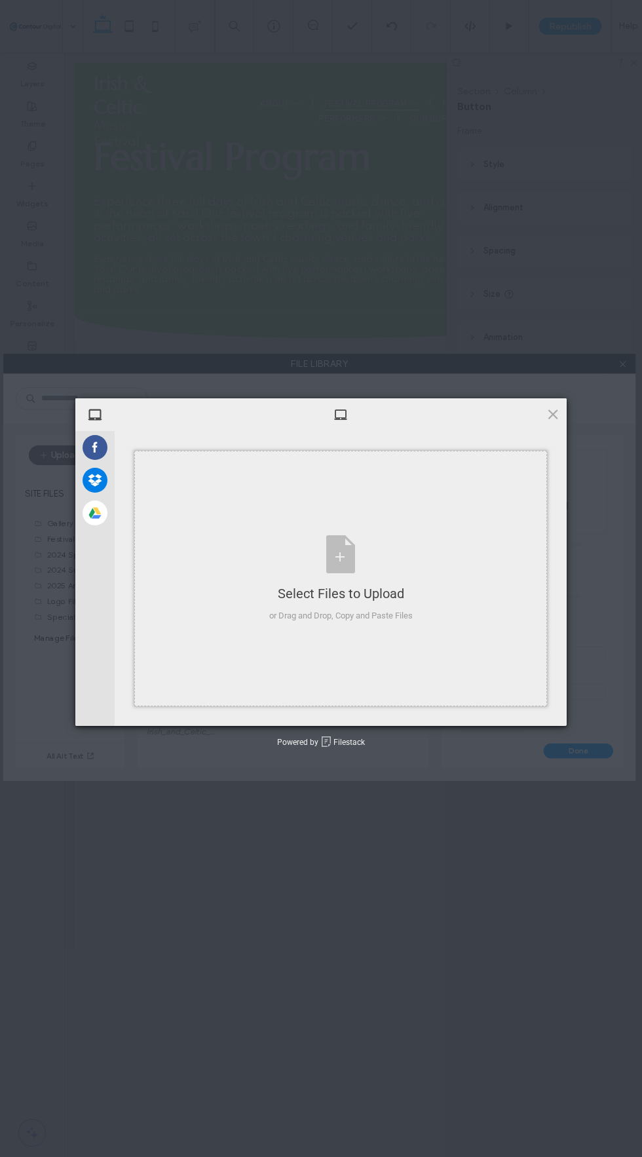
click at [353, 578] on div "Select Files to Upload or Drag and Drop, Copy and Paste Files" at bounding box center [340, 578] width 143 height 87
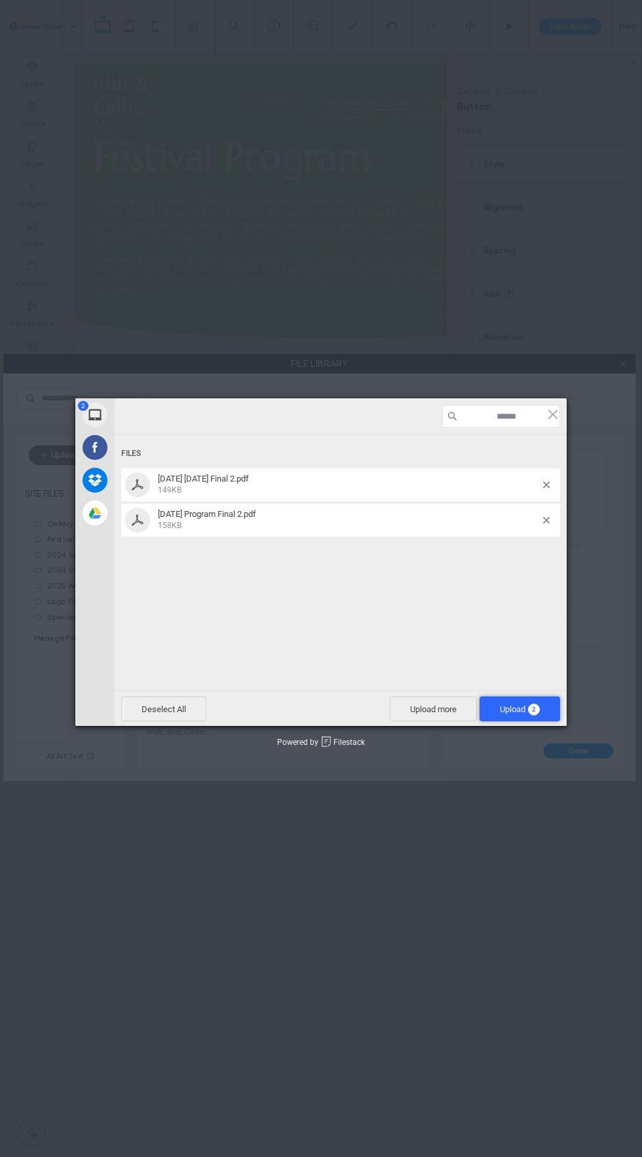
click at [529, 709] on span "2" at bounding box center [534, 709] width 12 height 12
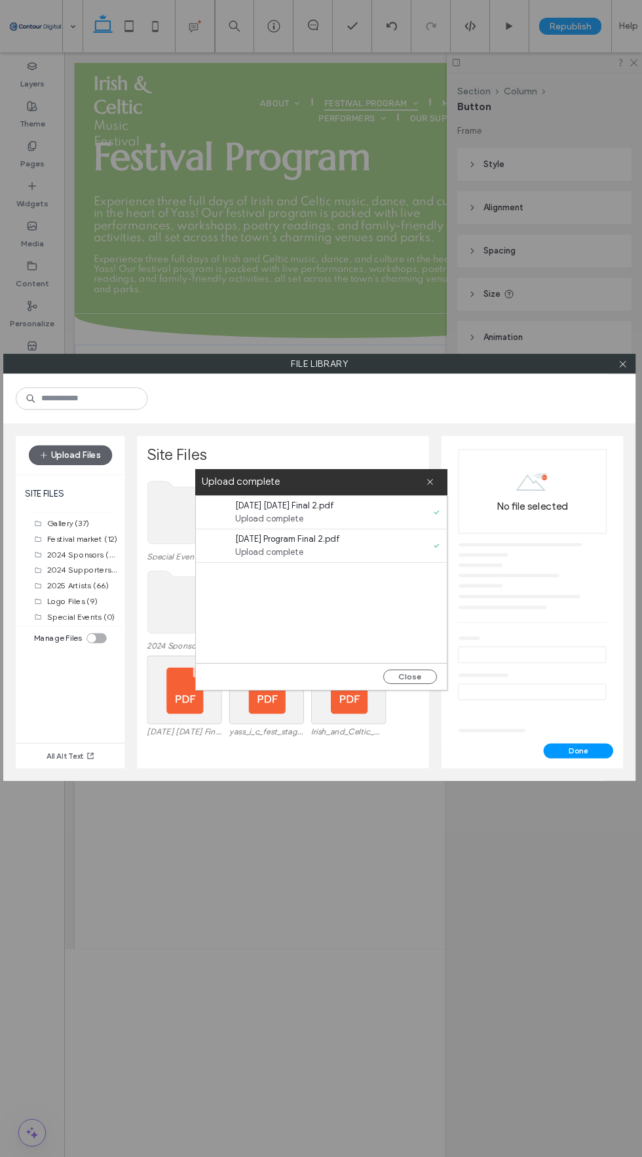
click at [432, 671] on button "Close" at bounding box center [410, 676] width 54 height 14
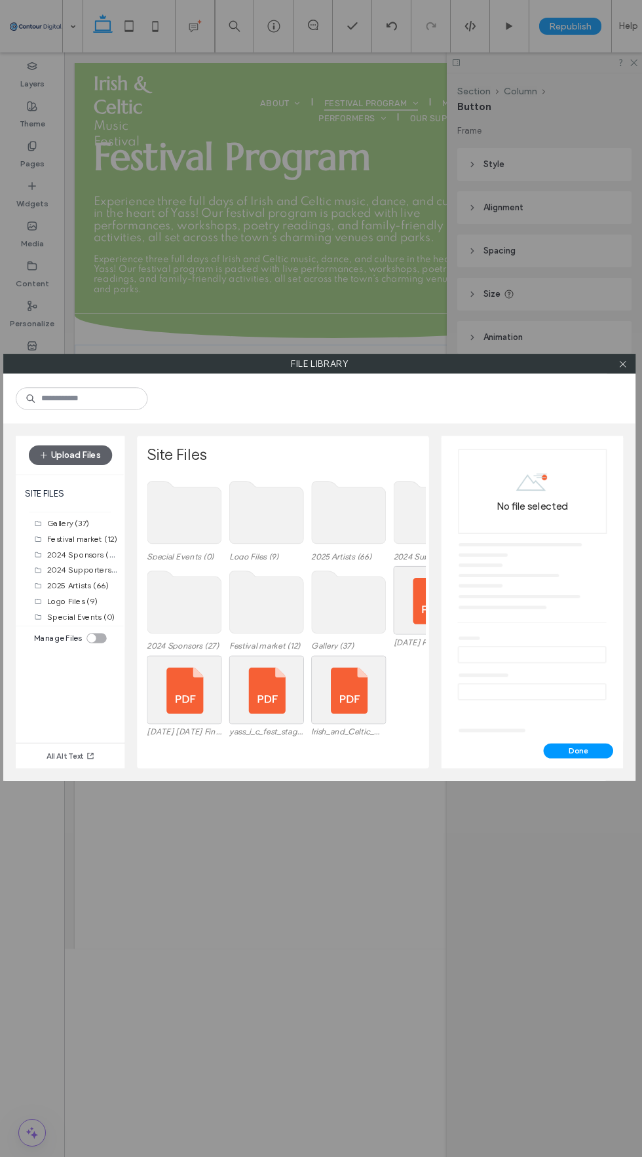
click at [96, 458] on button "Upload Files" at bounding box center [69, 455] width 83 height 20
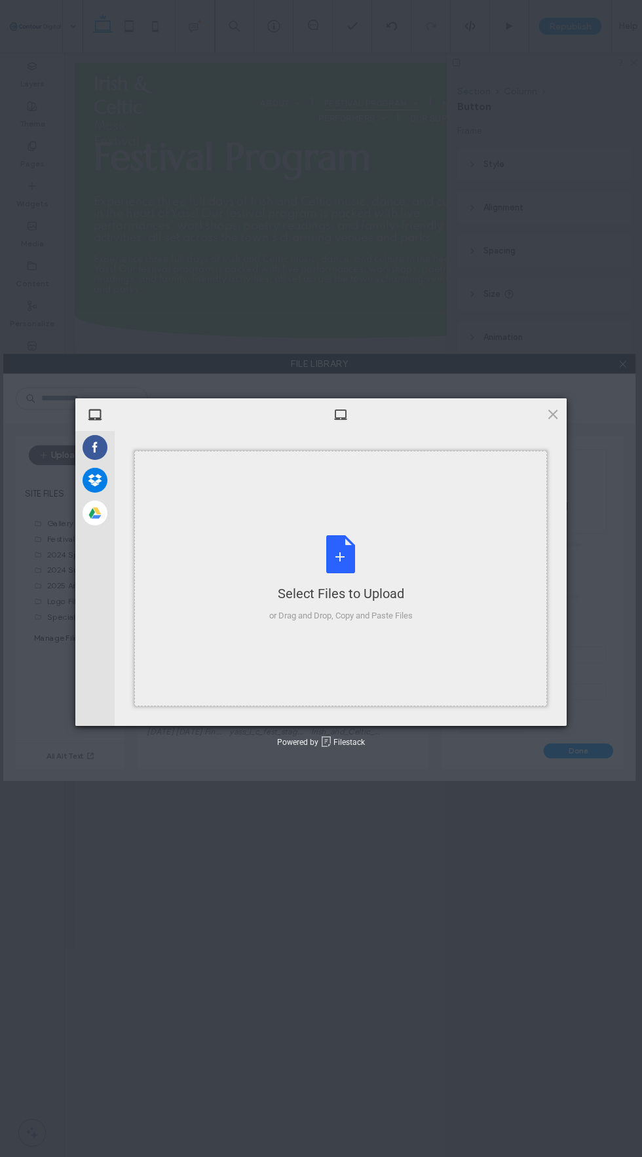
click at [346, 561] on div "Select Files to Upload or Drag and Drop, Copy and Paste Files" at bounding box center [340, 578] width 143 height 87
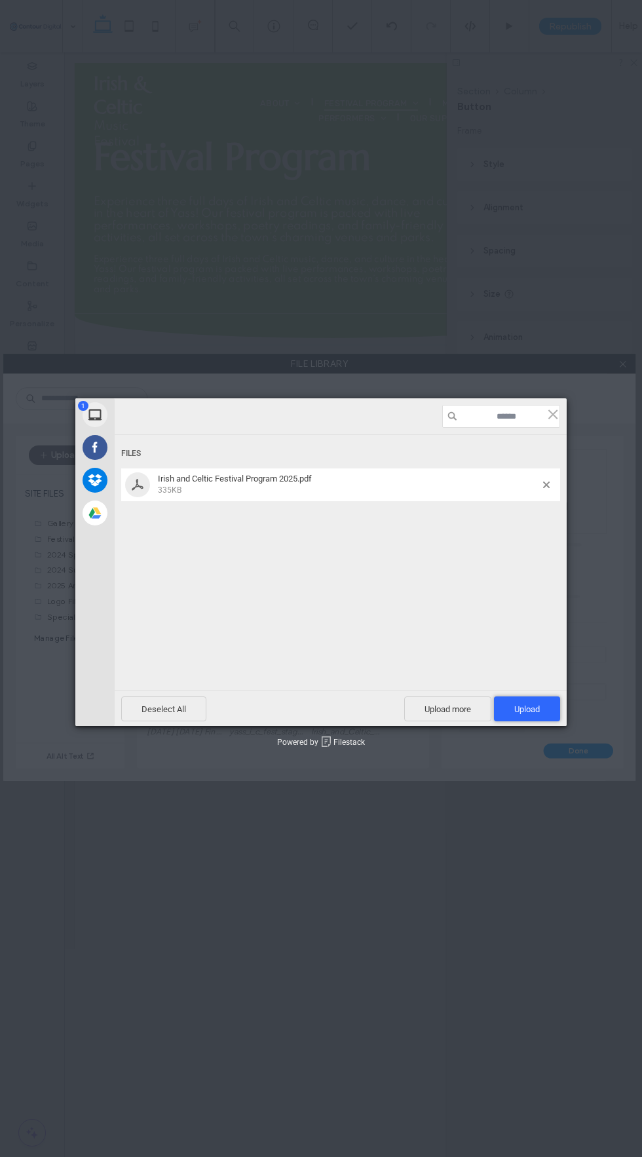
click at [540, 707] on span "Upload 1" at bounding box center [527, 708] width 66 height 25
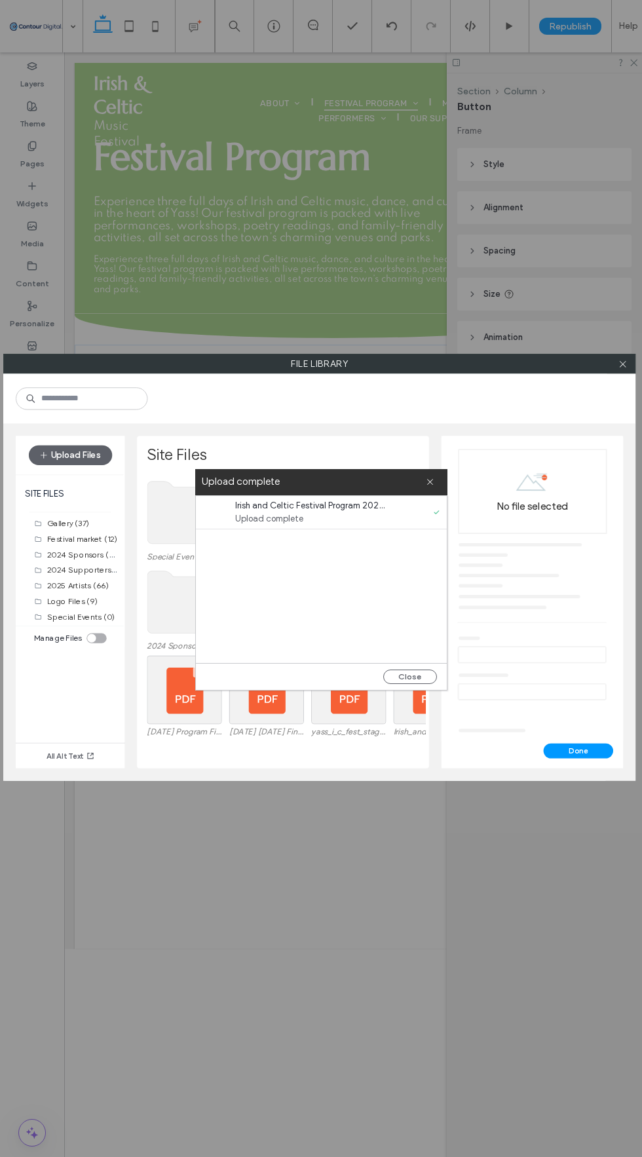
click at [425, 682] on button "Close" at bounding box center [410, 676] width 54 height 14
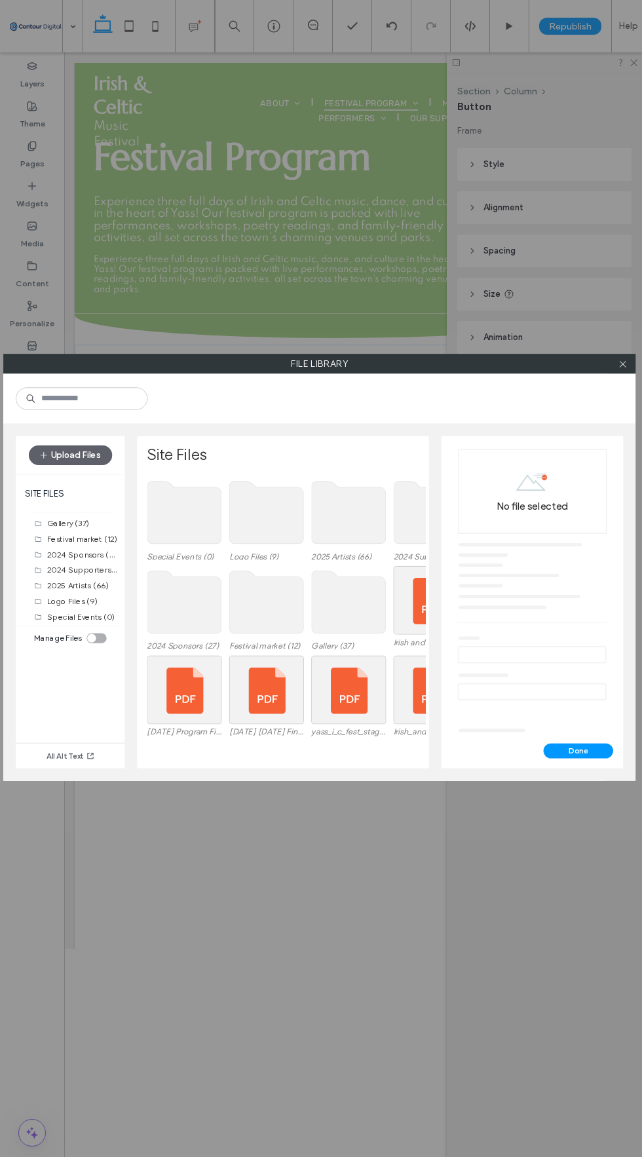
click at [422, 594] on div at bounding box center [431, 600] width 75 height 69
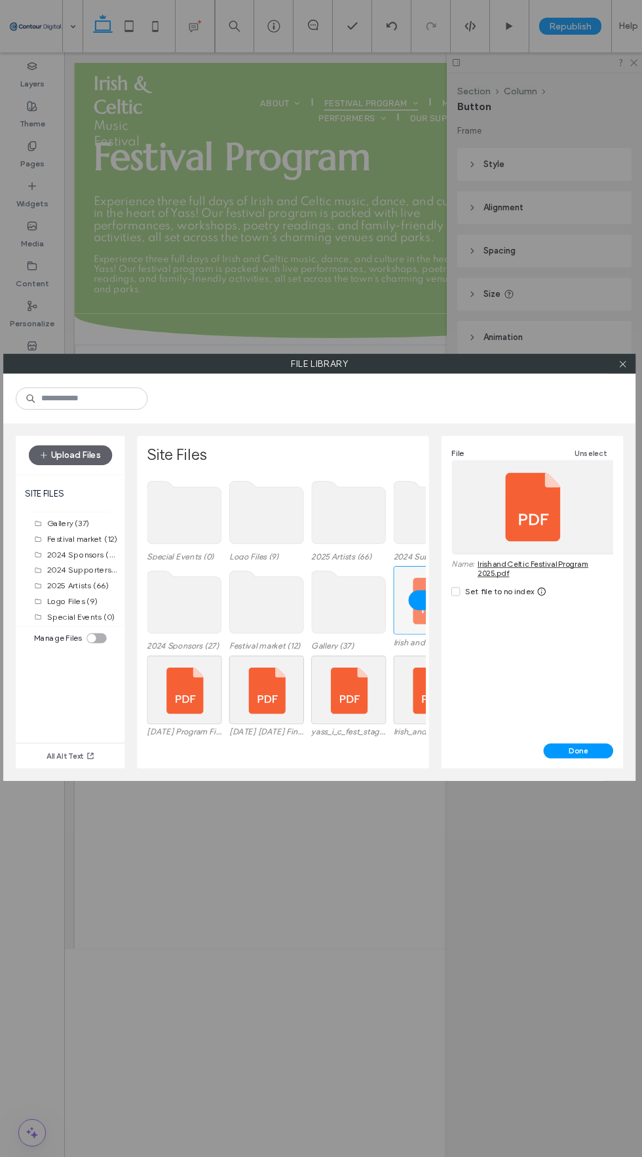
click at [589, 756] on button "Done" at bounding box center [578, 750] width 69 height 15
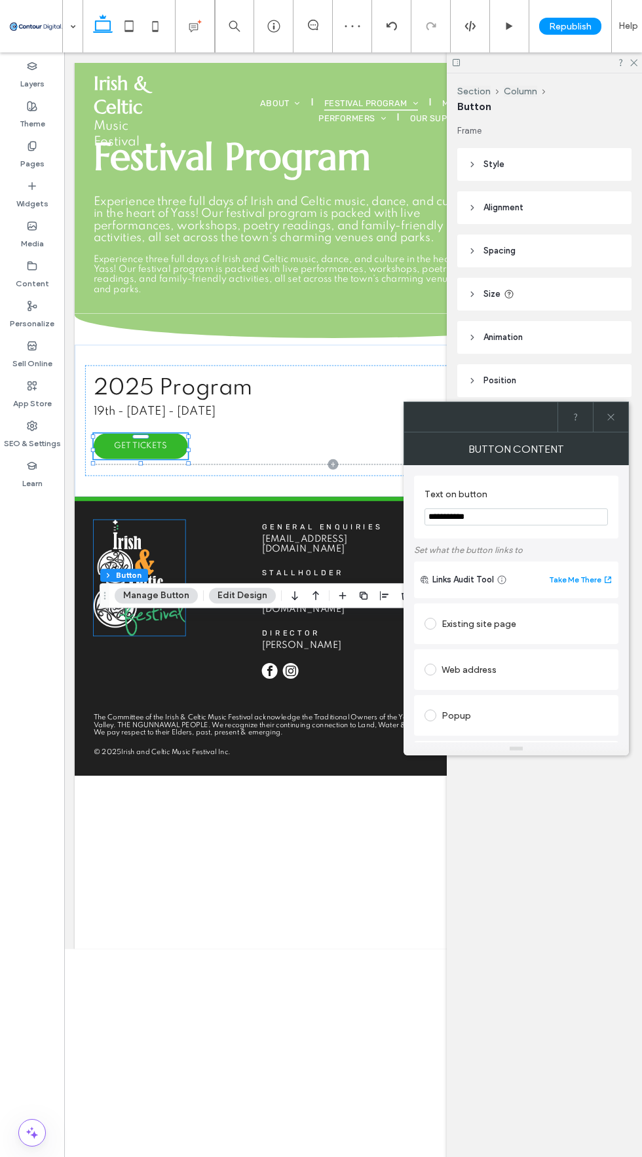
click at [528, 523] on input "**********" at bounding box center [515, 516] width 183 height 17
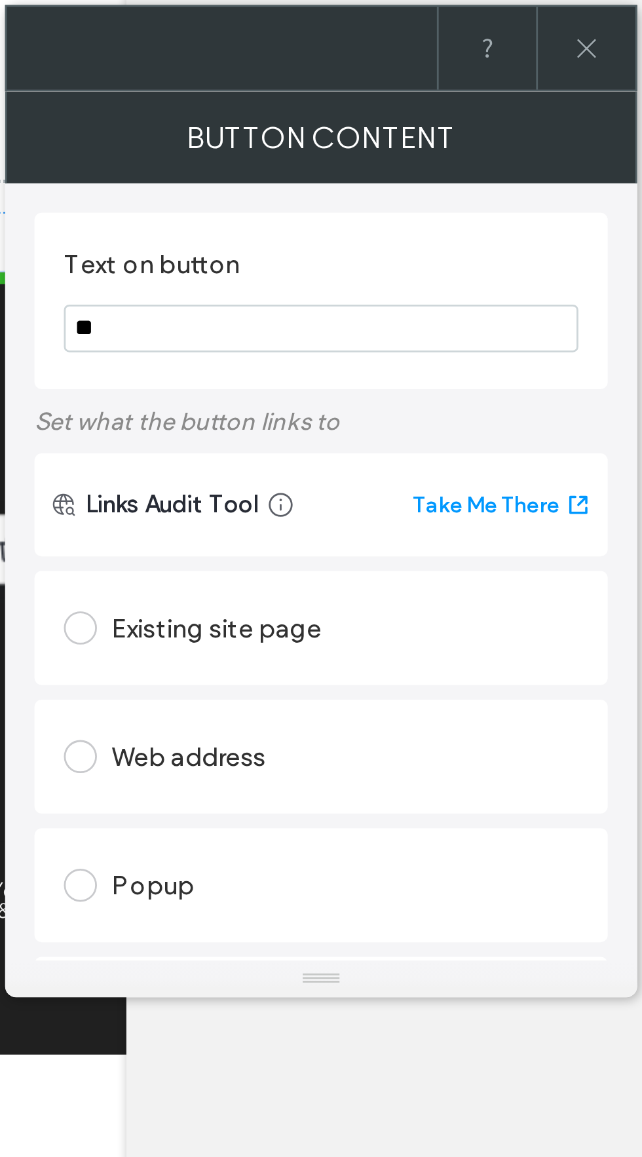
type input "*"
type input "**********"
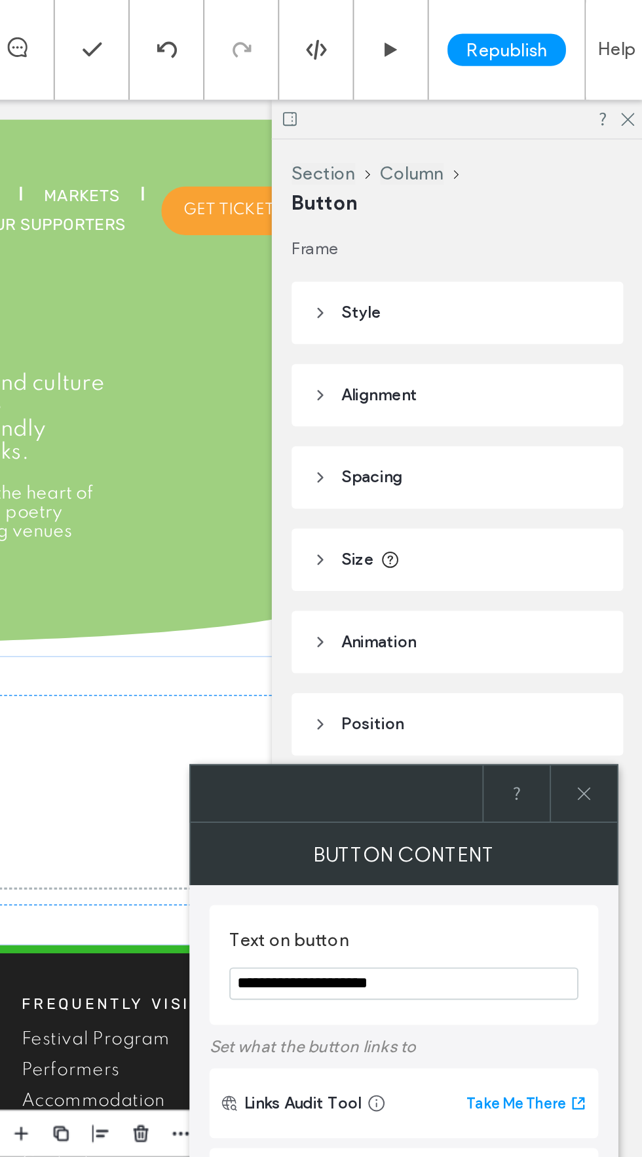
click at [606, 402] on span at bounding box center [611, 416] width 10 height 29
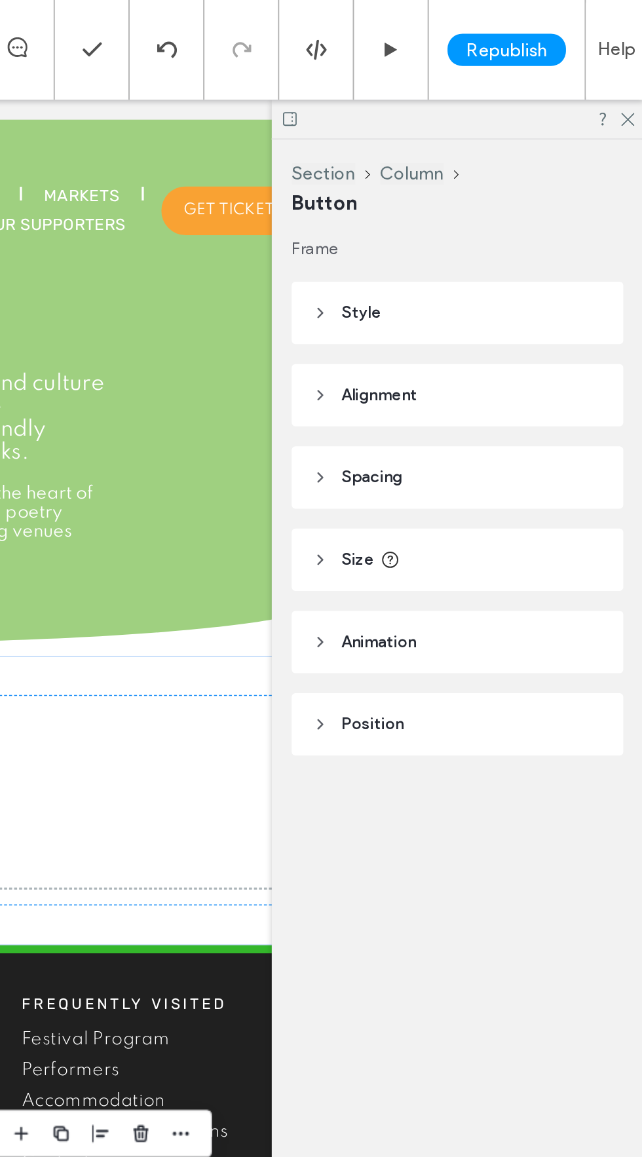
click at [457, 289] on header "Size" at bounding box center [544, 294] width 174 height 33
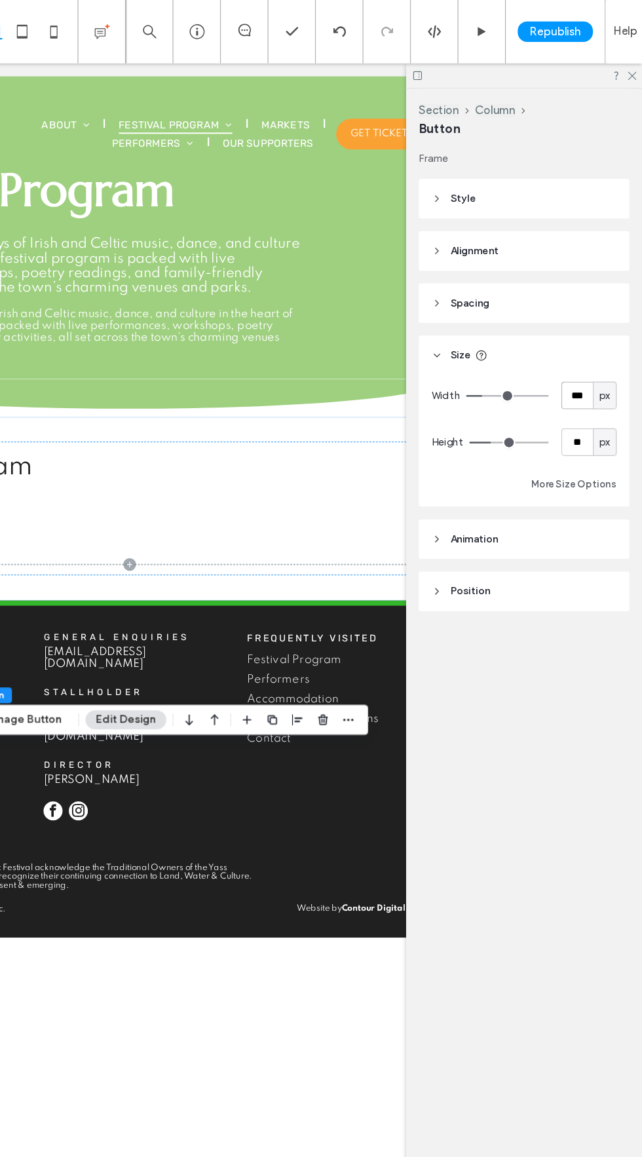
click at [575, 327] on input "***" at bounding box center [588, 327] width 26 height 23
type input "***"
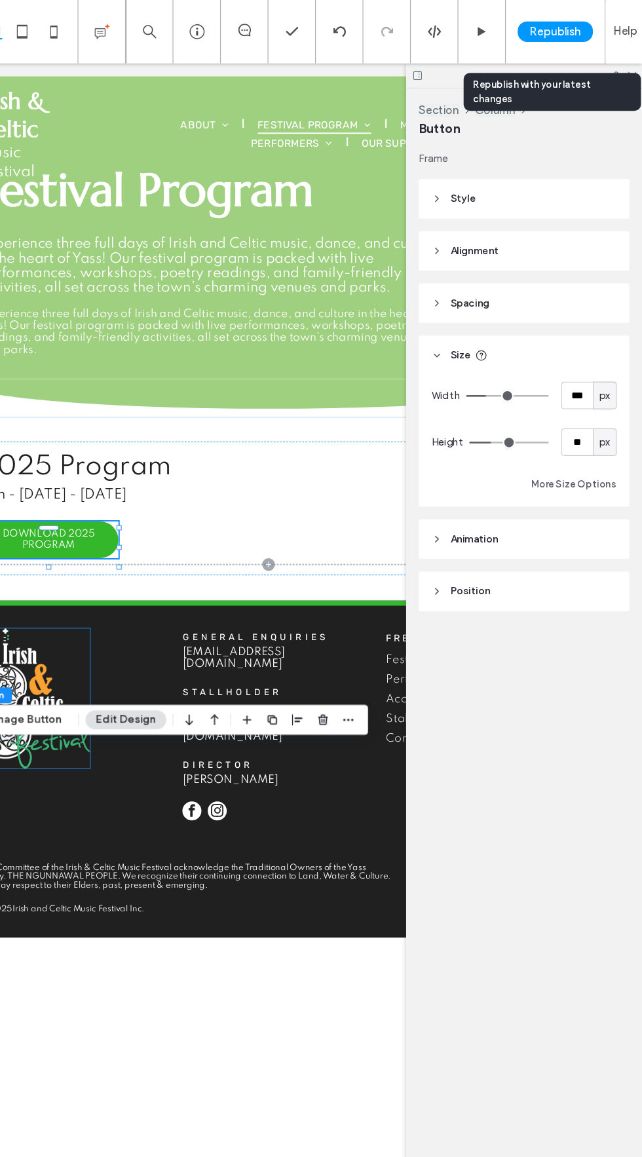
click at [549, 31] on span "Republish" at bounding box center [570, 26] width 43 height 11
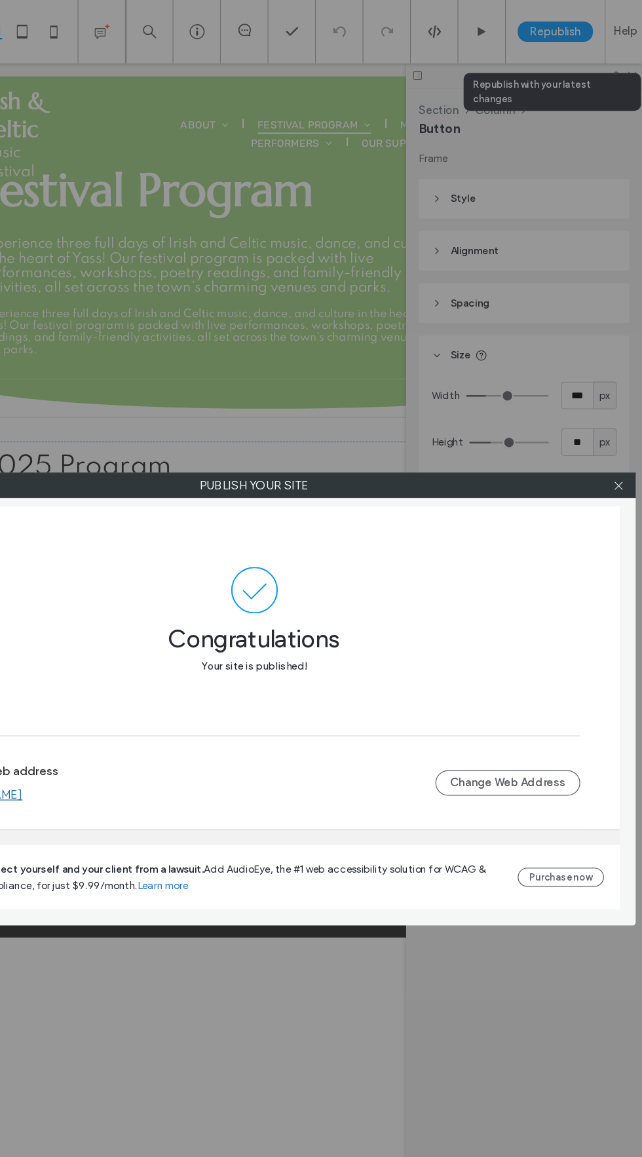
click at [618, 409] on span at bounding box center [623, 402] width 10 height 20
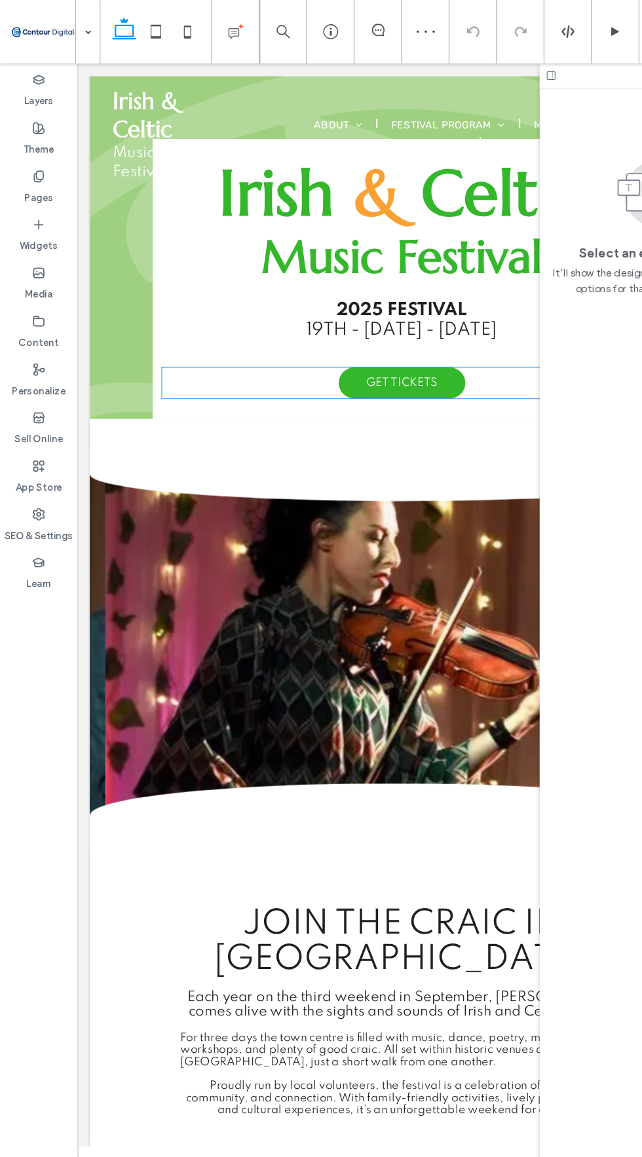
click at [371, 398] on link "GET TICKETS" at bounding box center [413, 393] width 131 height 32
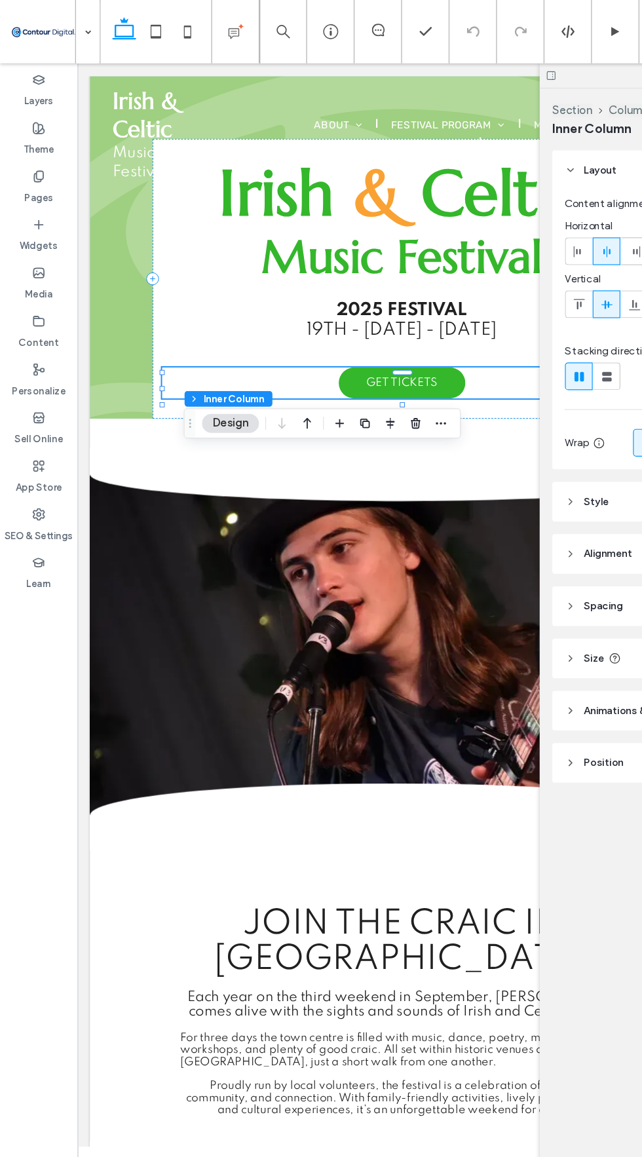
click at [450, 400] on link "GET TICKETS" at bounding box center [413, 393] width 131 height 32
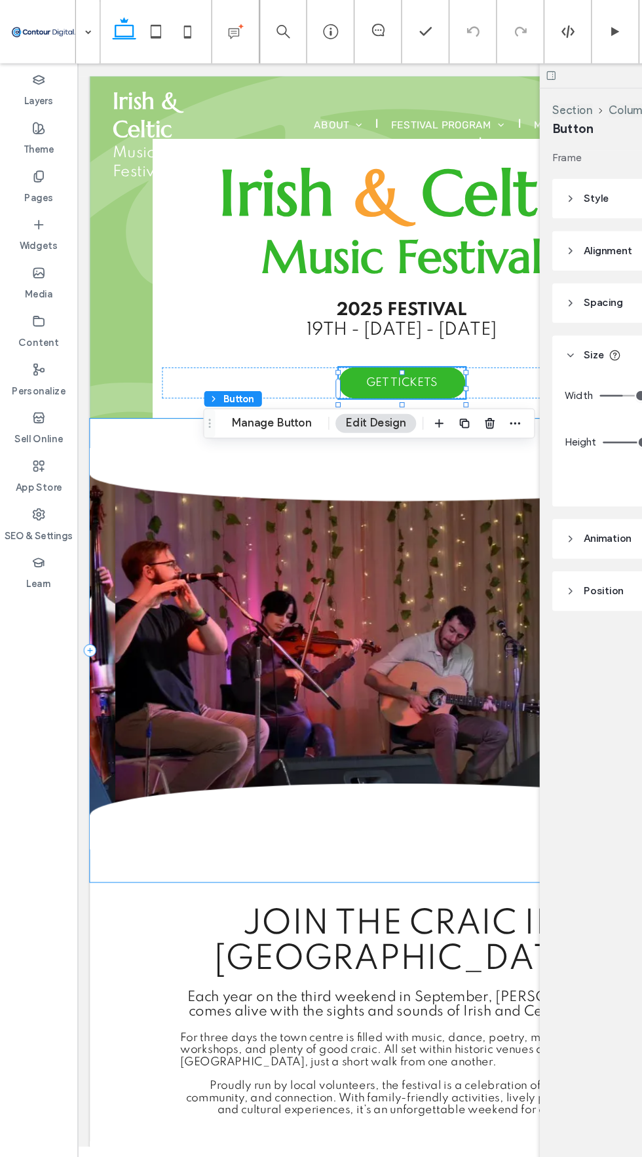
click at [382, 358] on span "button" at bounding box center [385, 351] width 16 height 16
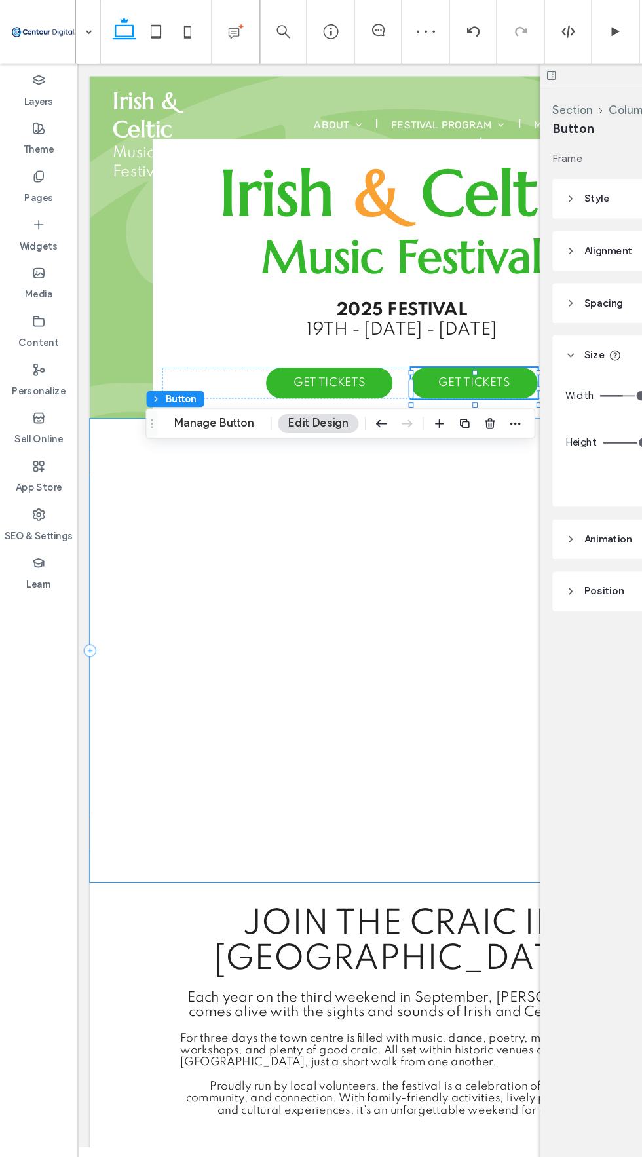
click at [193, 344] on button "Manage Button" at bounding box center [177, 351] width 83 height 16
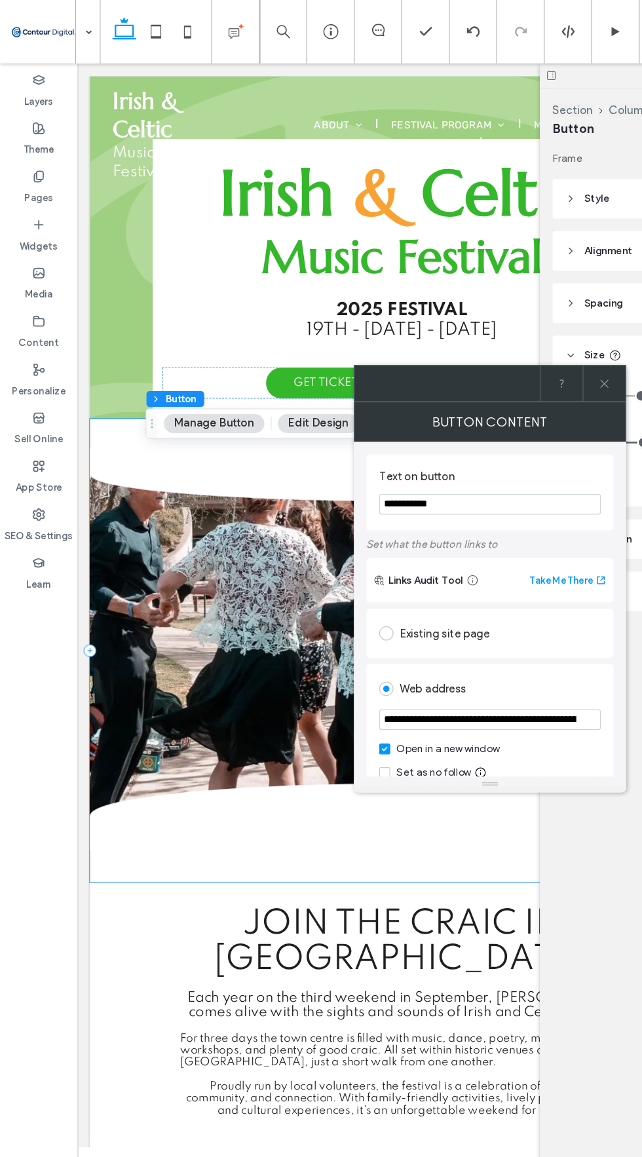
click at [397, 415] on input "**********" at bounding box center [405, 417] width 183 height 17
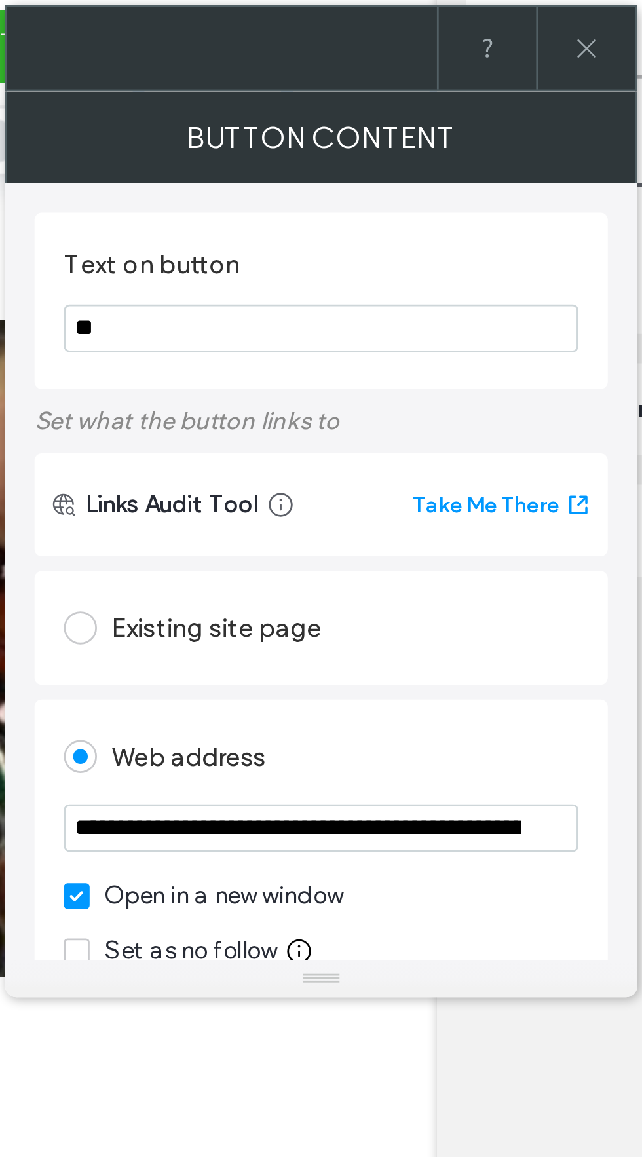
type input "*"
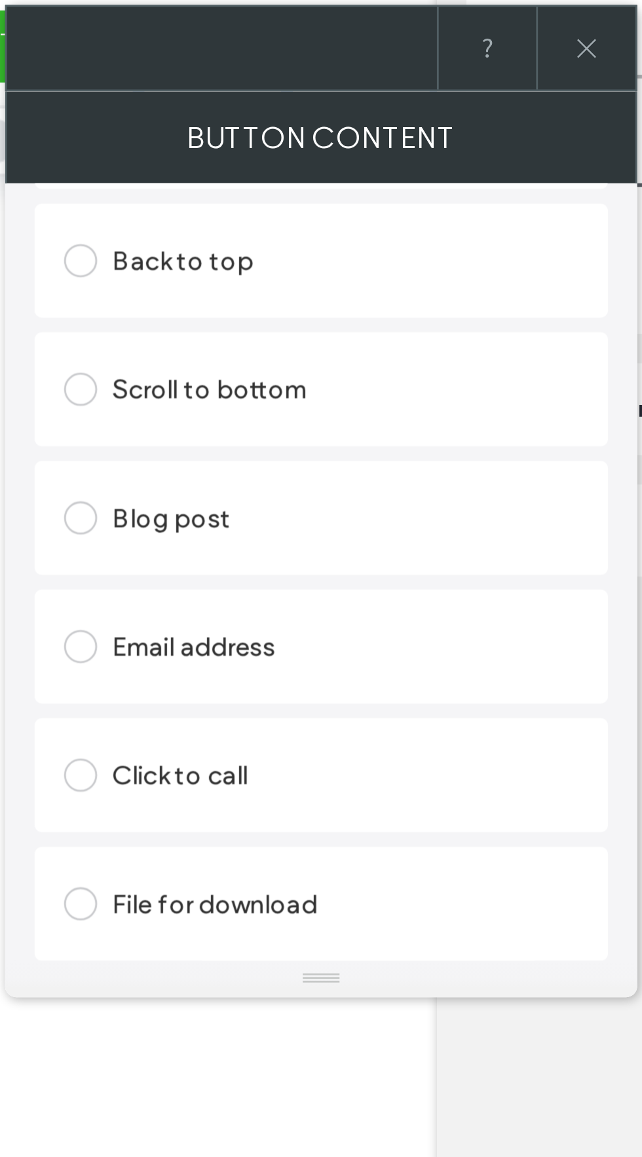
scroll to position [420, 0]
type input "**********"
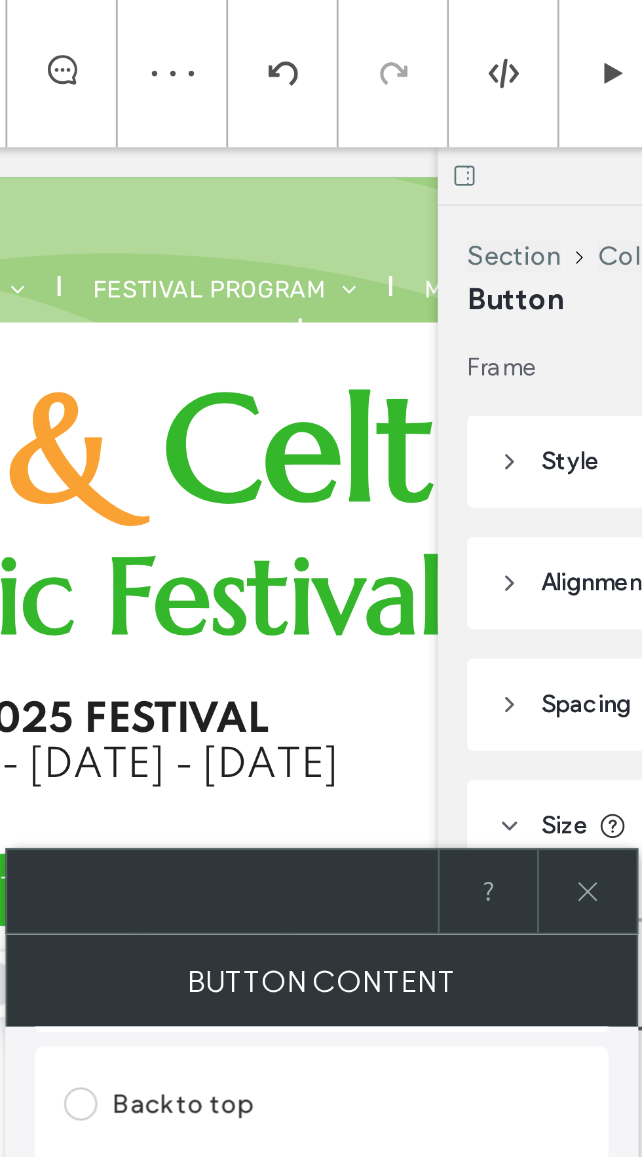
click at [33, 624] on html ".wqwq-1{fill:#231f20;} .cls-1q, .cls-2q { fill-rule: evenodd; } .cls-2q { fill:…" at bounding box center [321, 578] width 642 height 1157
click at [314, 616] on label at bounding box center [322, 622] width 17 height 12
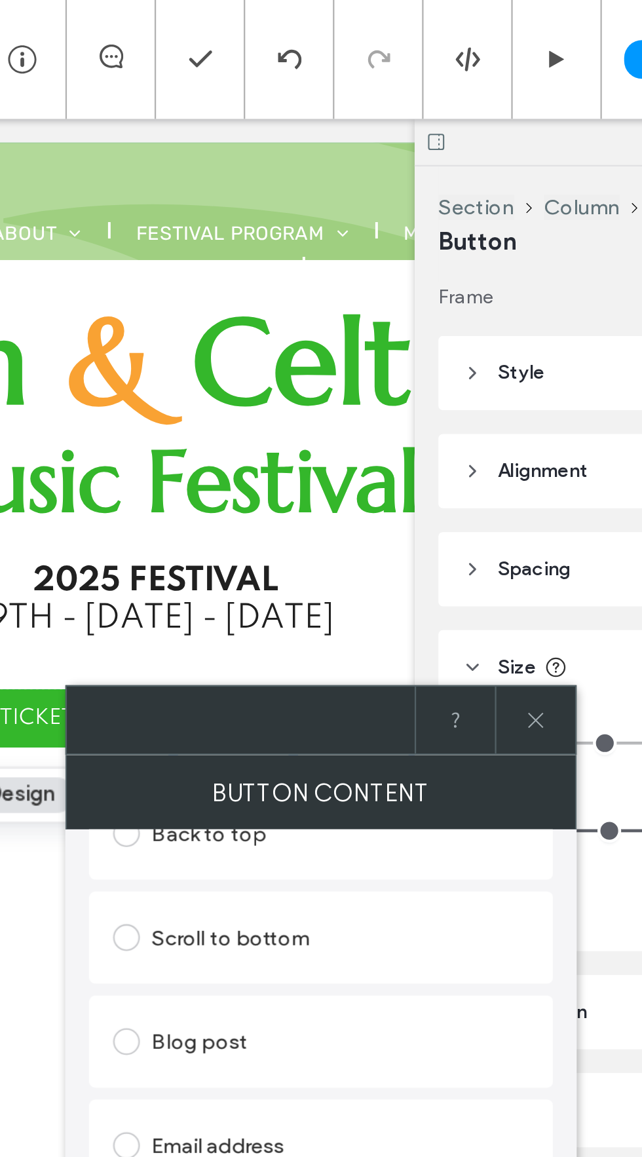
click at [89, 621] on html ".wqwq-1{fill:#231f20;} .cls-1q, .cls-2q { fill-rule: evenodd; } .cls-2q { fill:…" at bounding box center [321, 578] width 642 height 1157
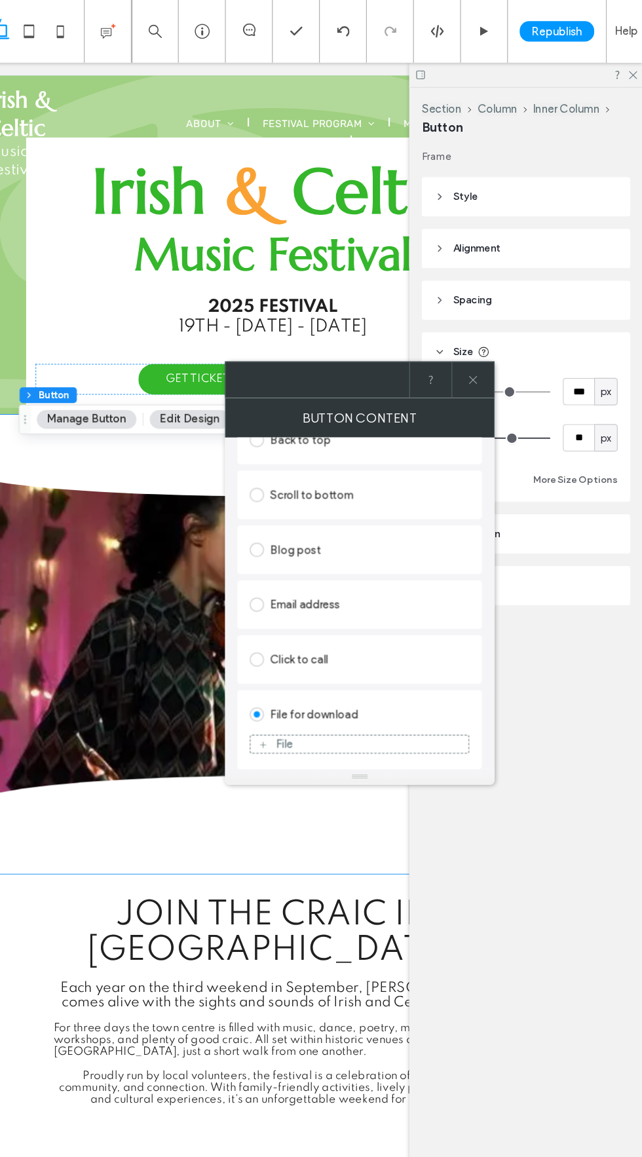
click at [314, 623] on div "File" at bounding box center [405, 622] width 182 height 12
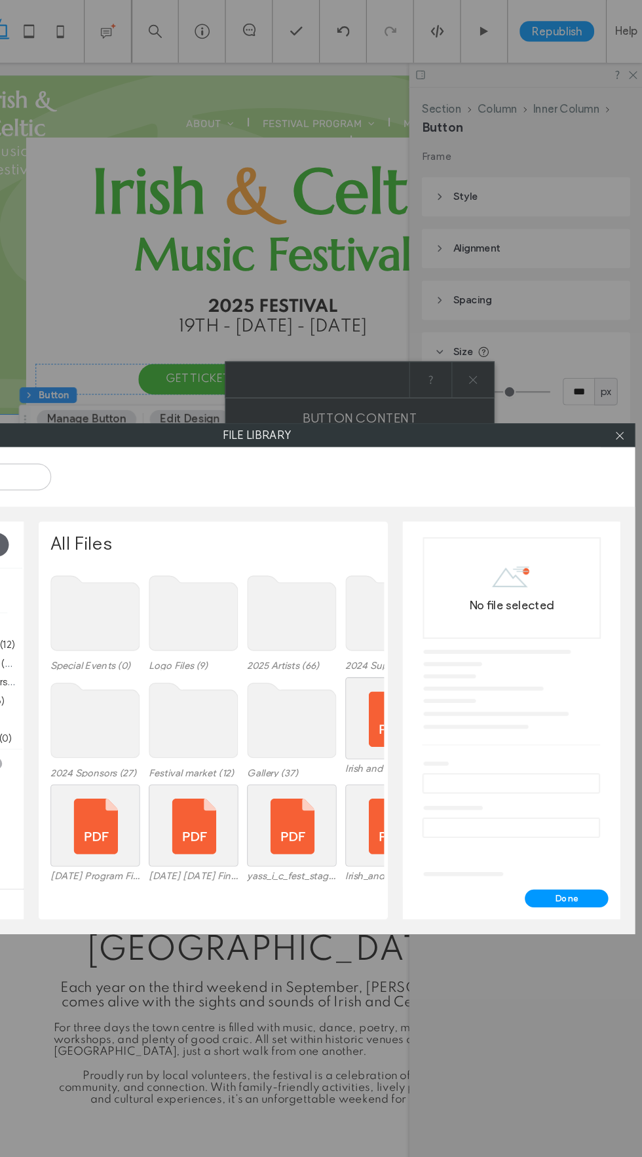
click at [394, 604] on div at bounding box center [431, 600] width 75 height 69
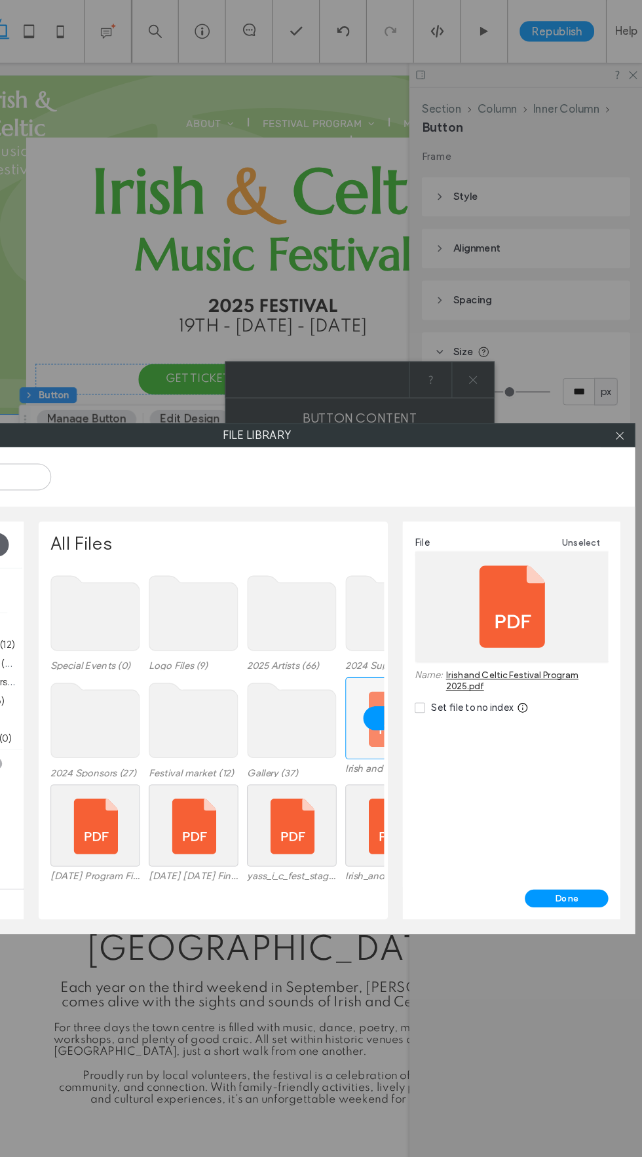
click at [544, 750] on button "Done" at bounding box center [578, 750] width 69 height 15
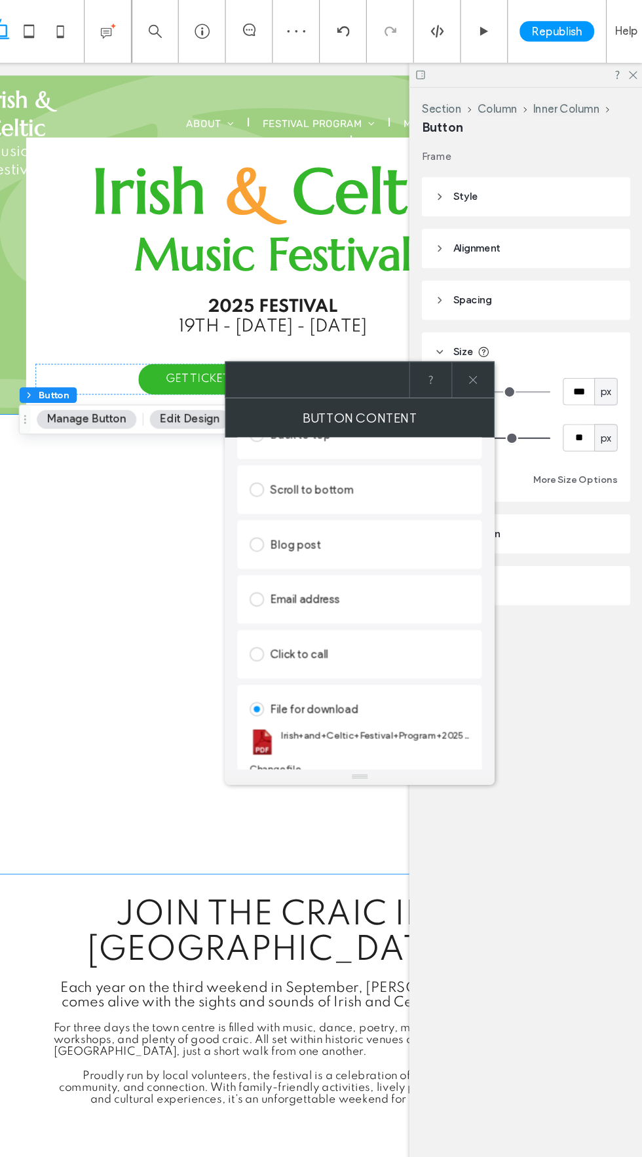
click at [495, 312] on icon at bounding box center [500, 317] width 10 height 10
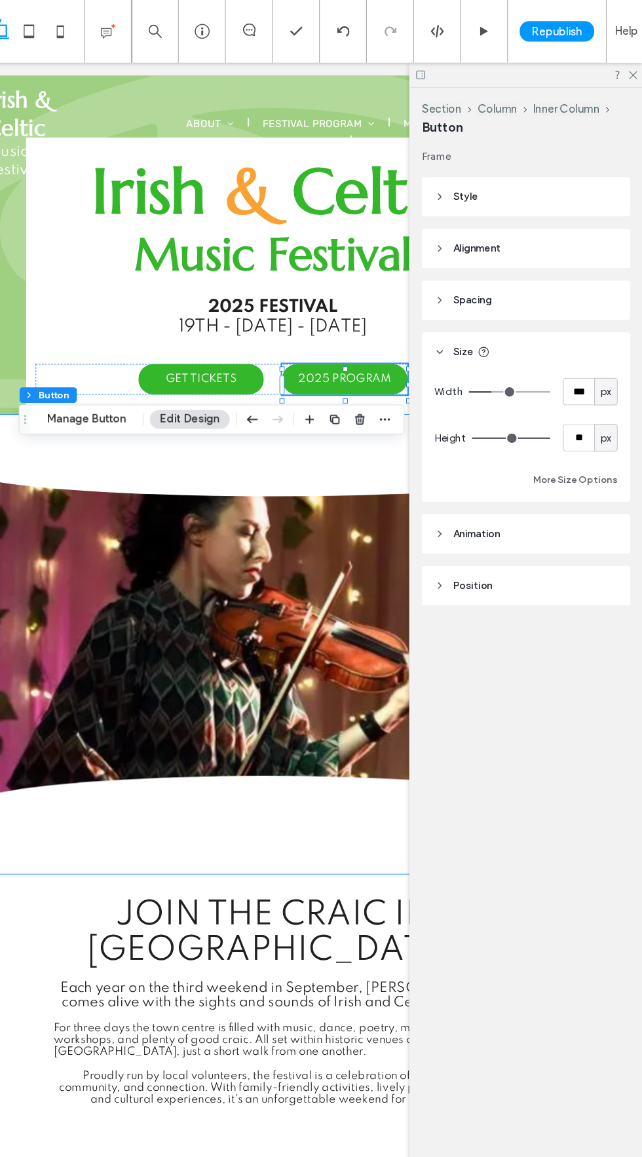
click at [457, 163] on header "Style" at bounding box center [544, 164] width 174 height 33
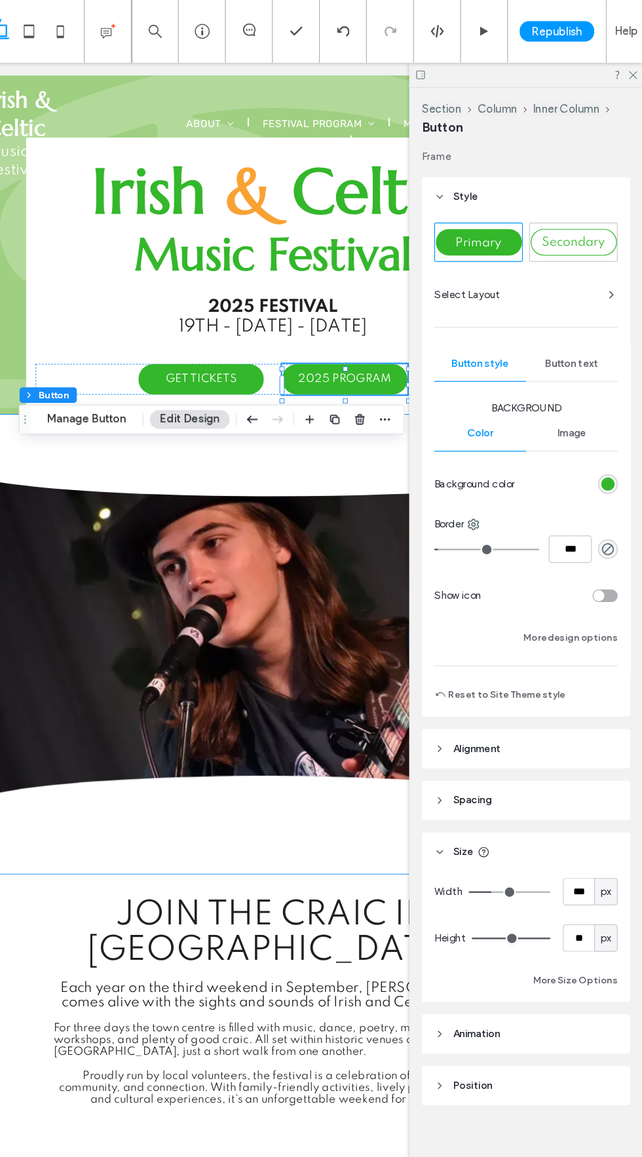
click at [548, 191] on div "Secondary" at bounding box center [584, 202] width 72 height 22
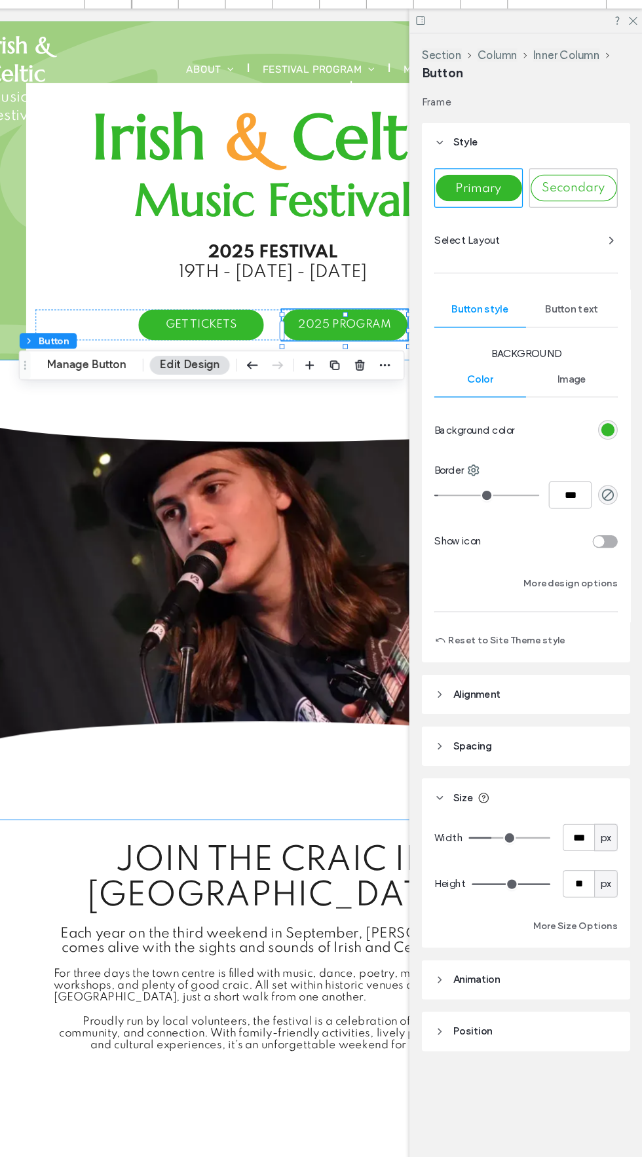
type input "*"
type input "***"
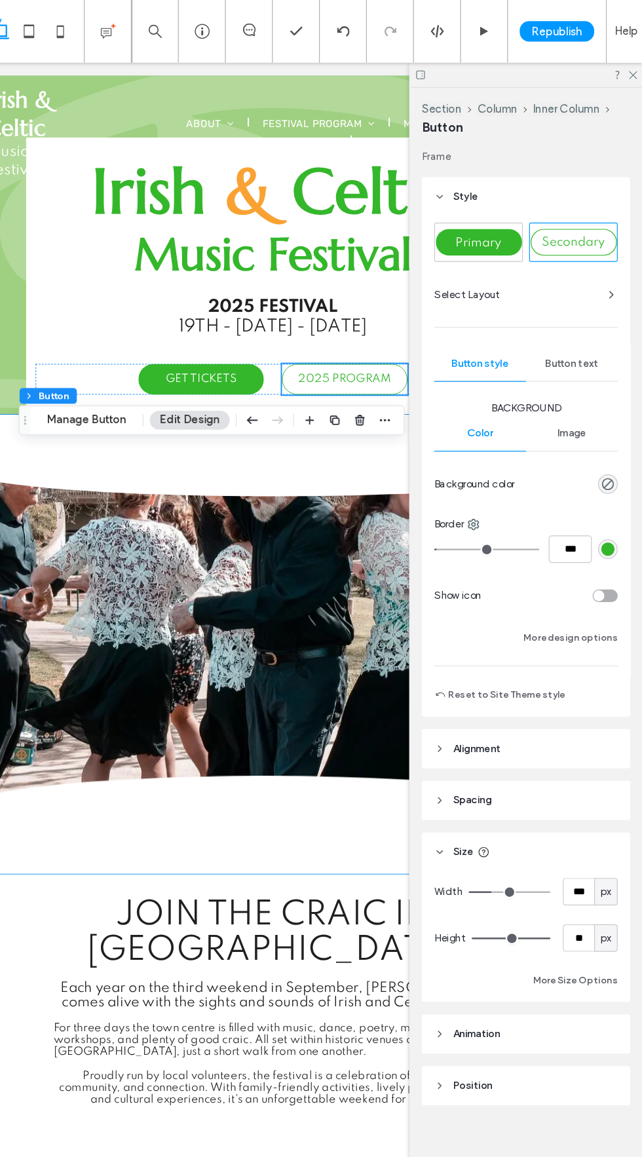
scroll to position [0, 0]
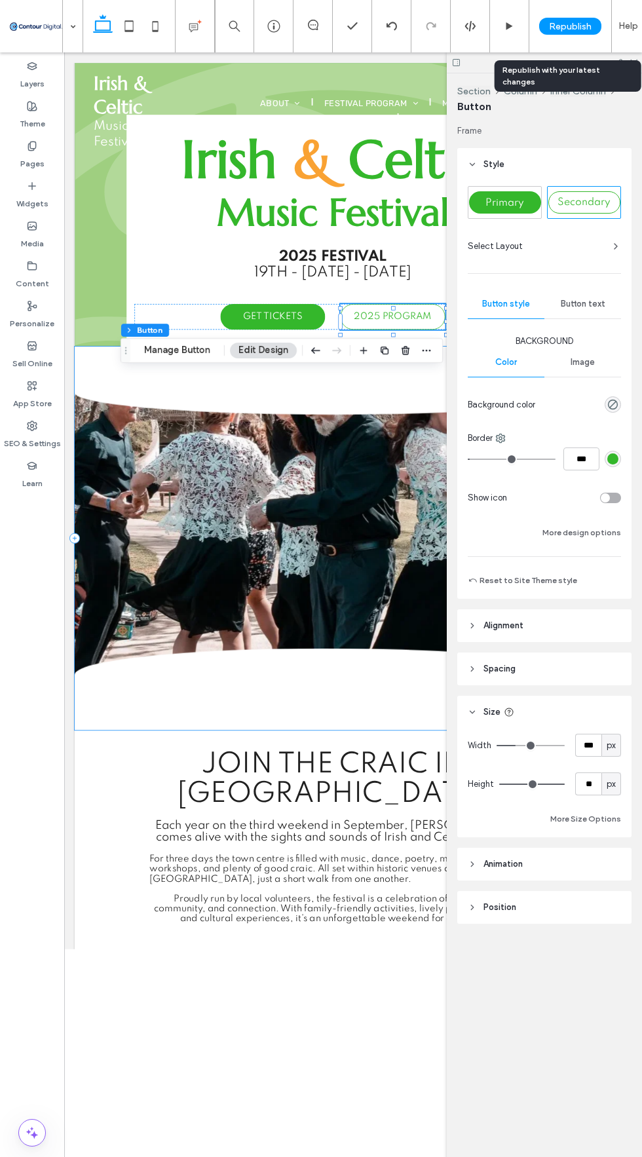
click at [551, 31] on span "Republish" at bounding box center [570, 26] width 43 height 11
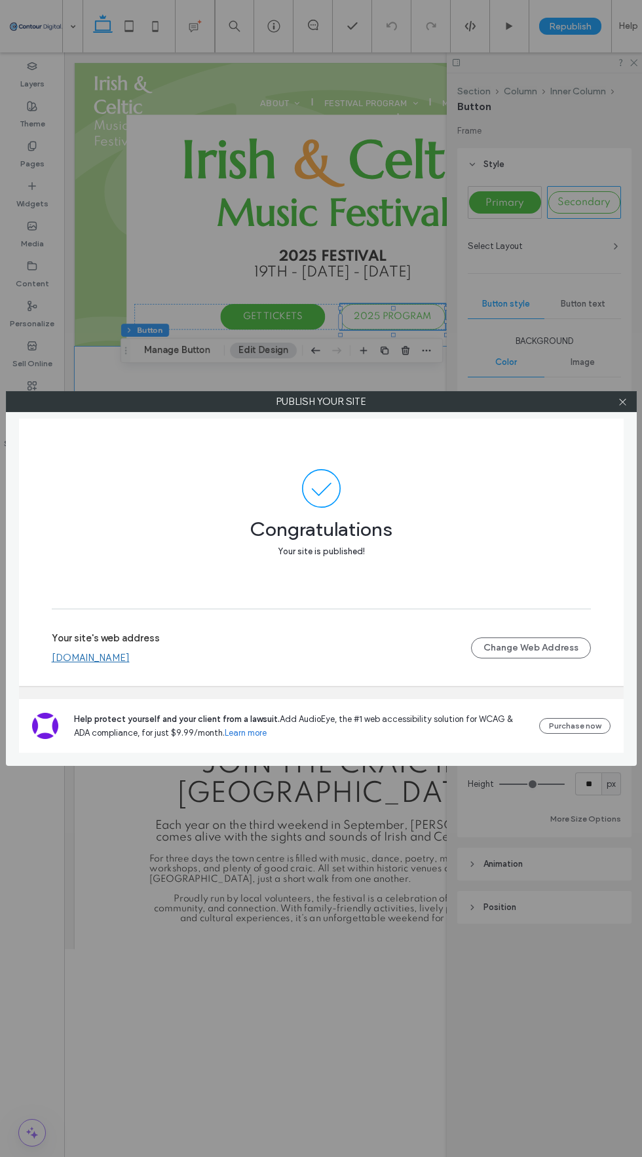
click at [130, 662] on link "[DOMAIN_NAME]" at bounding box center [91, 658] width 78 height 12
click at [622, 397] on icon at bounding box center [623, 402] width 10 height 10
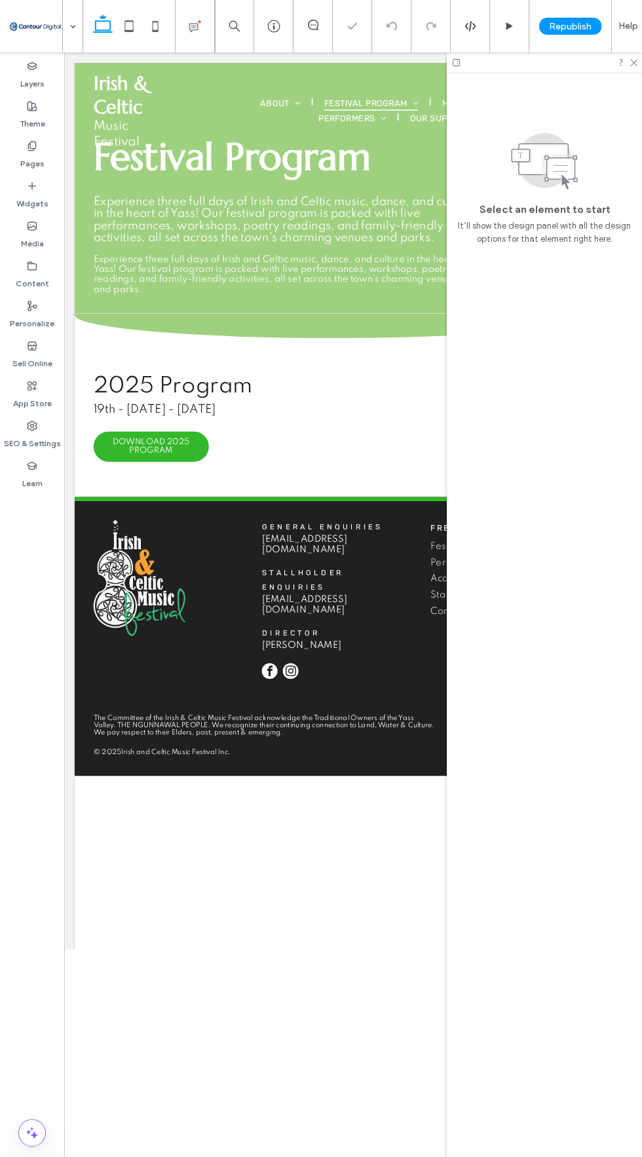
click at [20, 66] on div "Layers" at bounding box center [32, 75] width 64 height 40
